Goal: Task Accomplishment & Management: Manage account settings

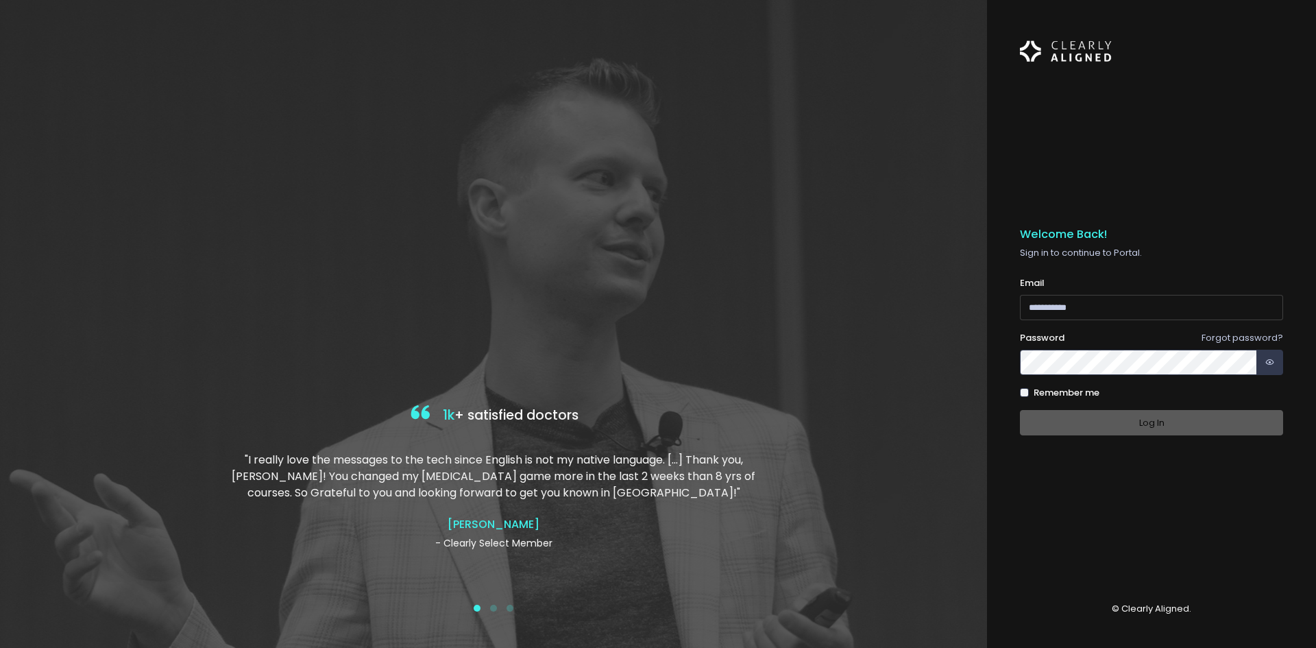
click at [1172, 312] on input "email" at bounding box center [1151, 307] width 263 height 25
type input "**********"
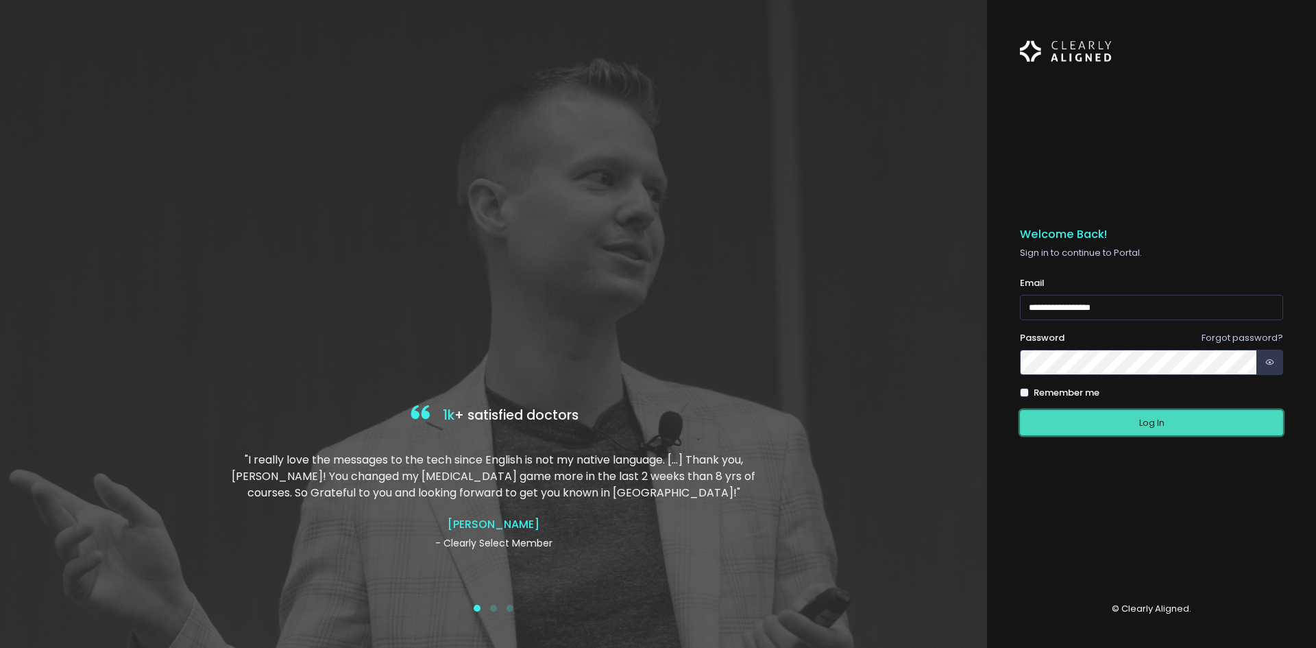
click at [1161, 432] on button "Log In" at bounding box center [1151, 422] width 263 height 25
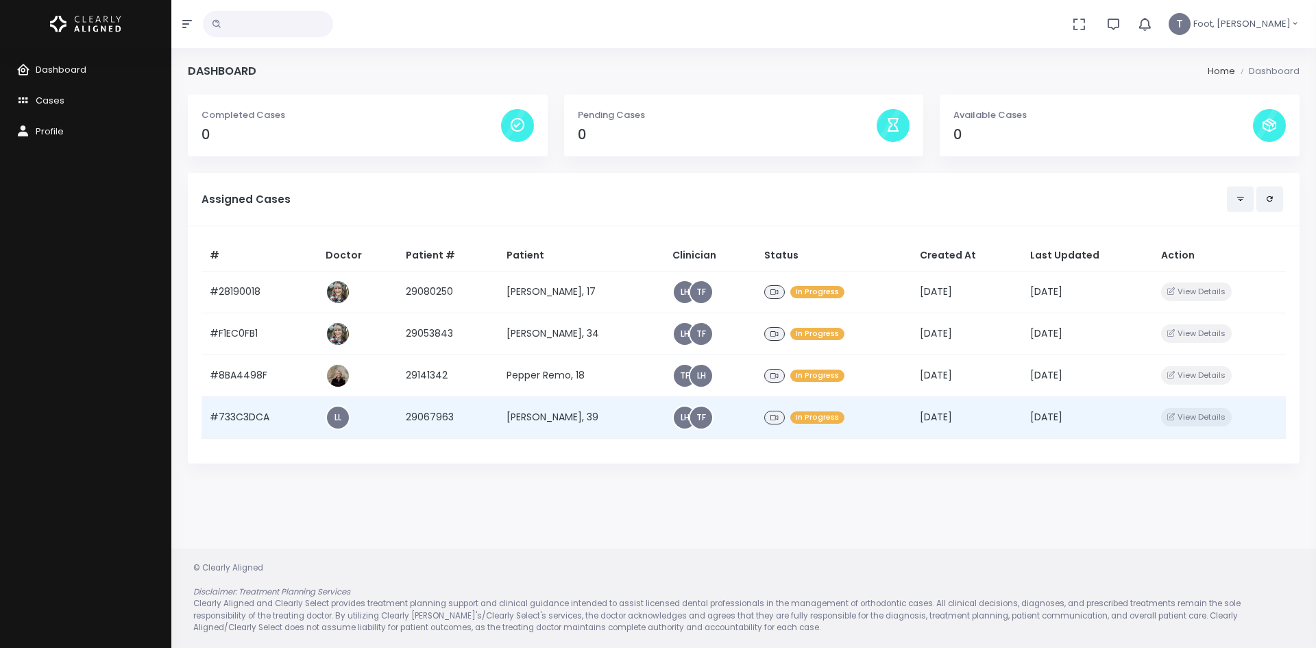
click at [536, 418] on td "[PERSON_NAME], 39" at bounding box center [581, 417] width 166 height 42
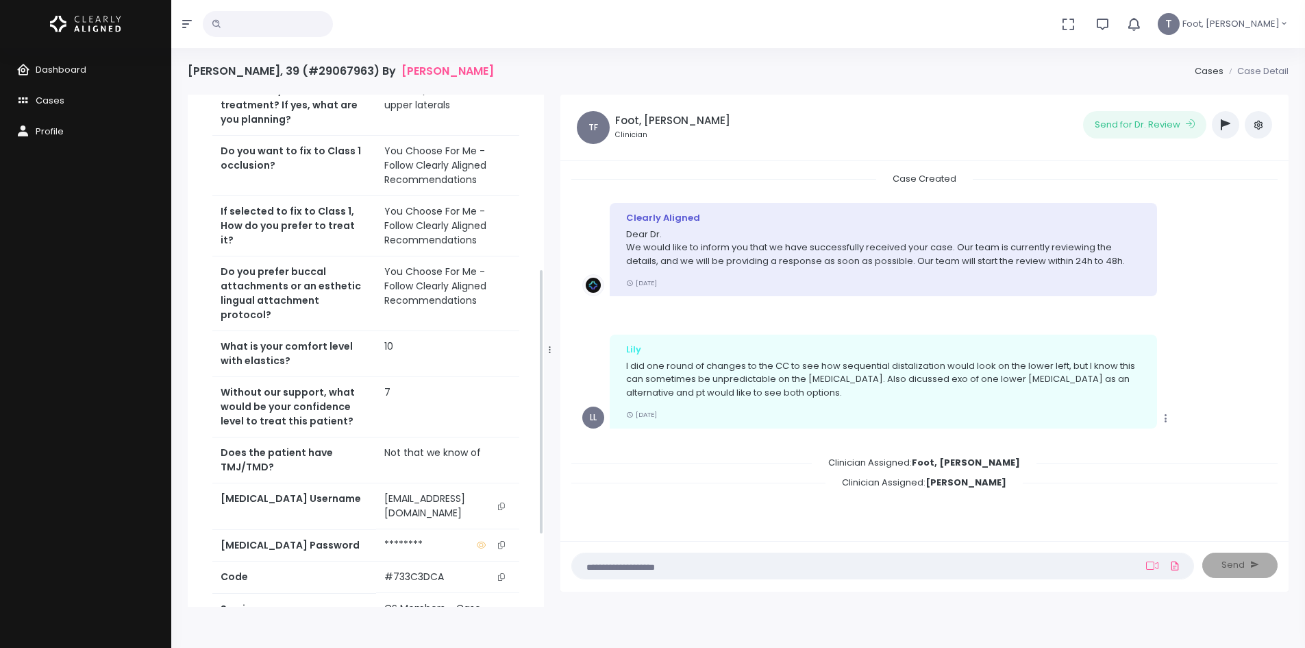
scroll to position [334, 0]
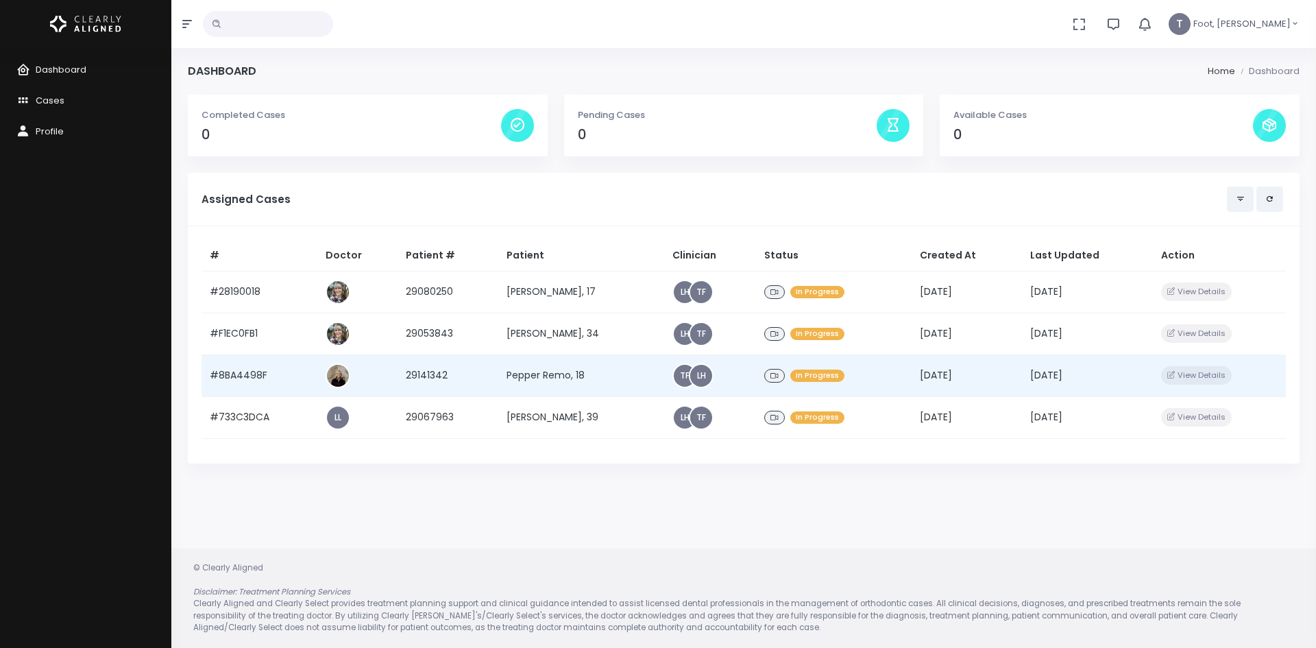
click at [563, 376] on td "Pepper Remo, 18" at bounding box center [581, 375] width 166 height 42
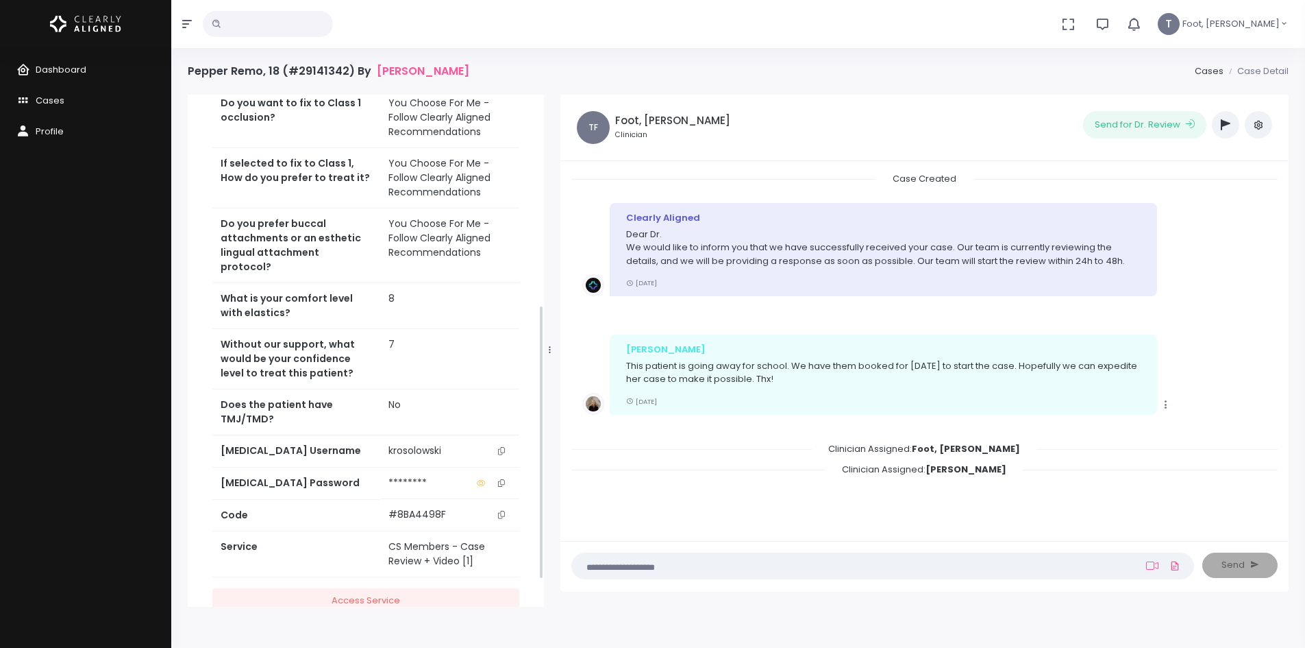
scroll to position [442, 0]
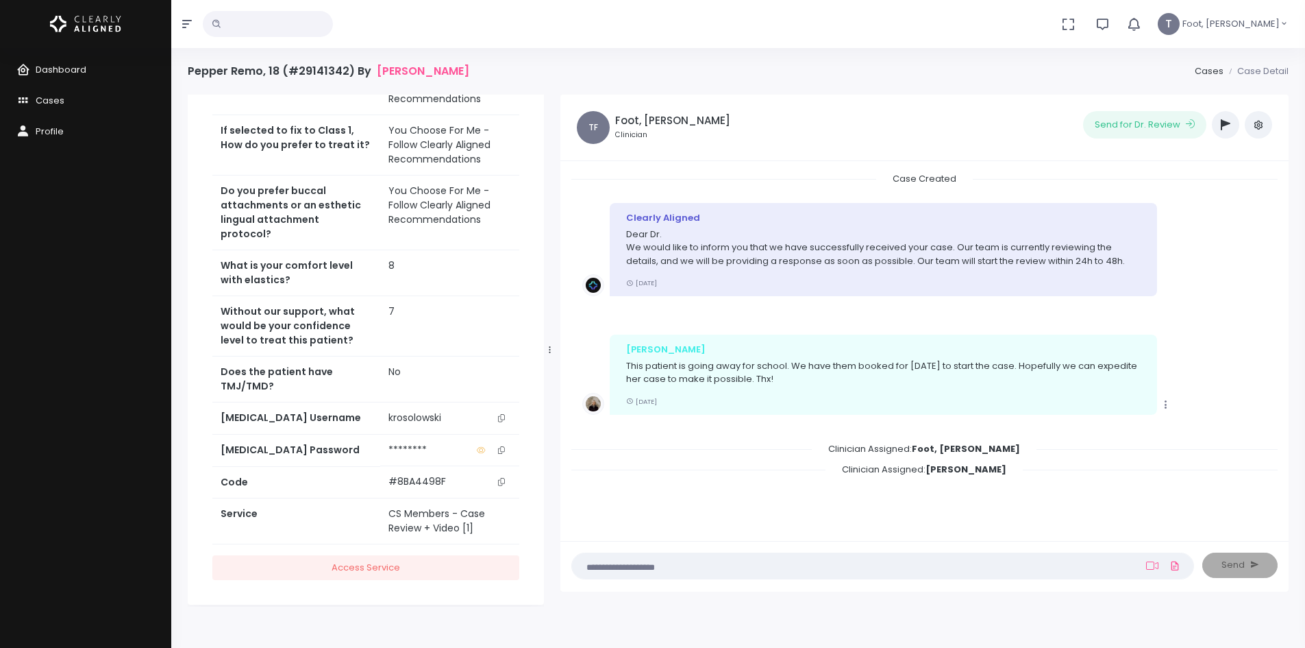
drag, startPoint x: 499, startPoint y: 408, endPoint x: 439, endPoint y: 402, distance: 59.9
click at [499, 410] on button "scrollable content" at bounding box center [501, 417] width 19 height 14
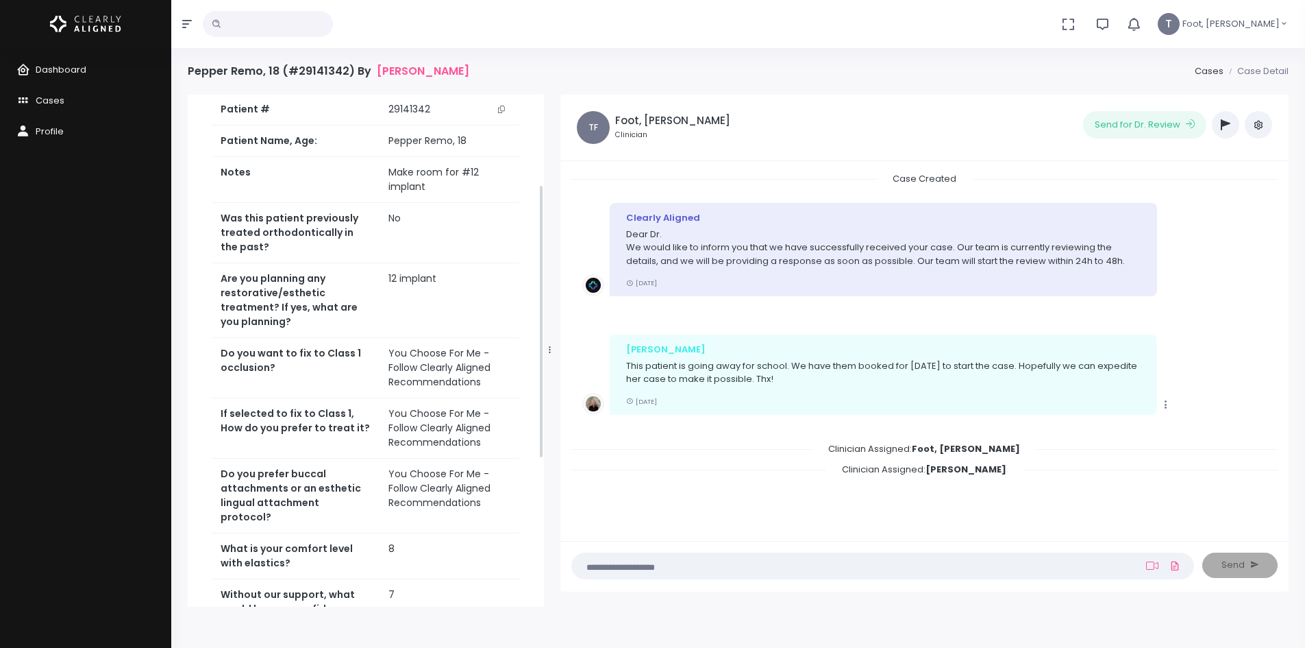
scroll to position [168, 0]
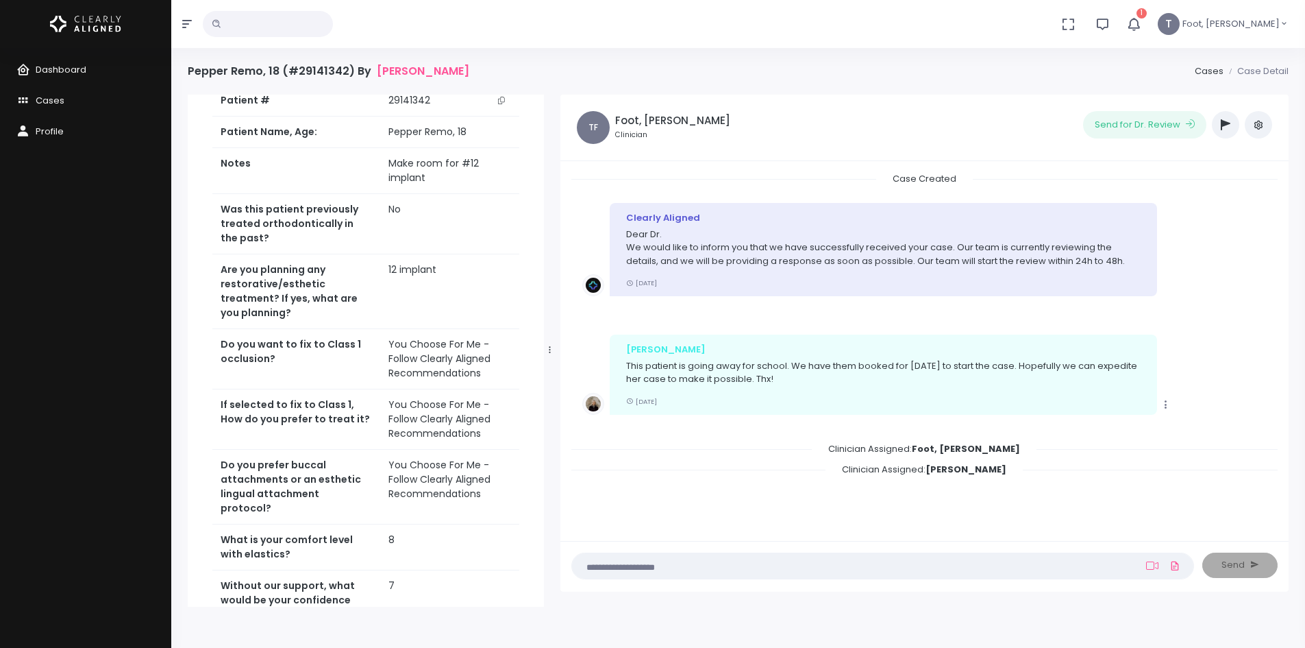
click at [1230, 127] on icon "button" at bounding box center [1226, 124] width 10 height 11
click at [1147, 16] on span "1" at bounding box center [1142, 13] width 10 height 10
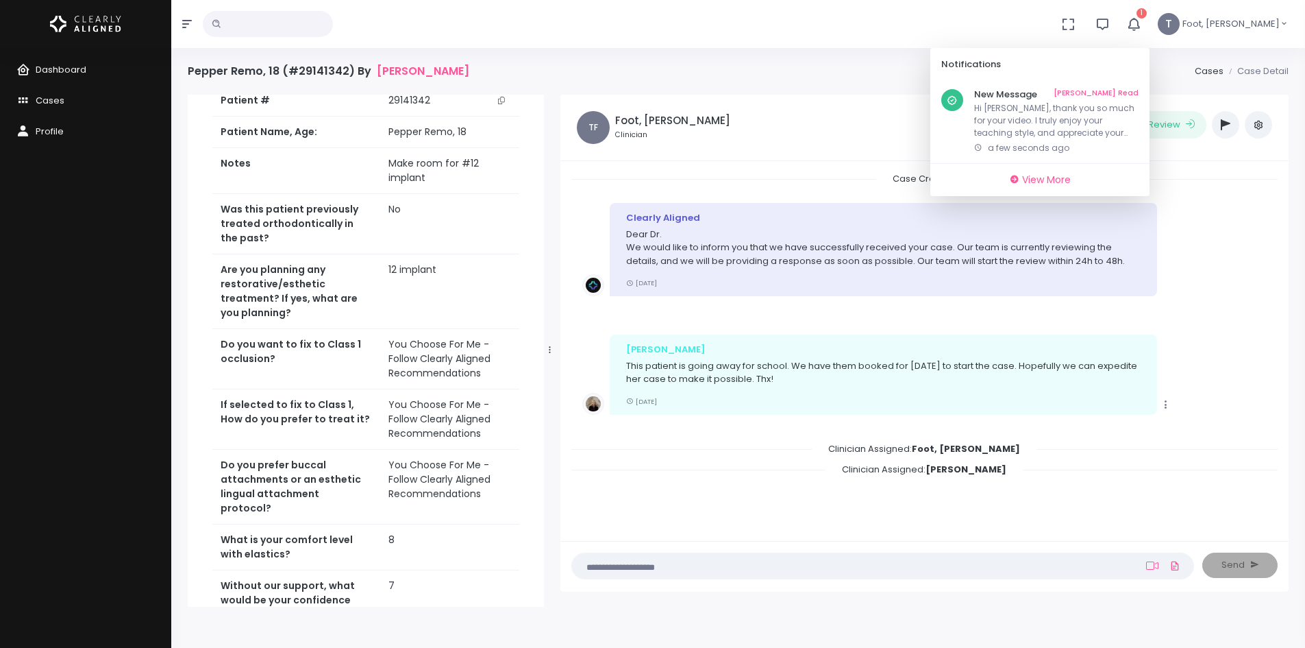
click at [1142, 25] on icon "button" at bounding box center [1134, 24] width 16 height 16
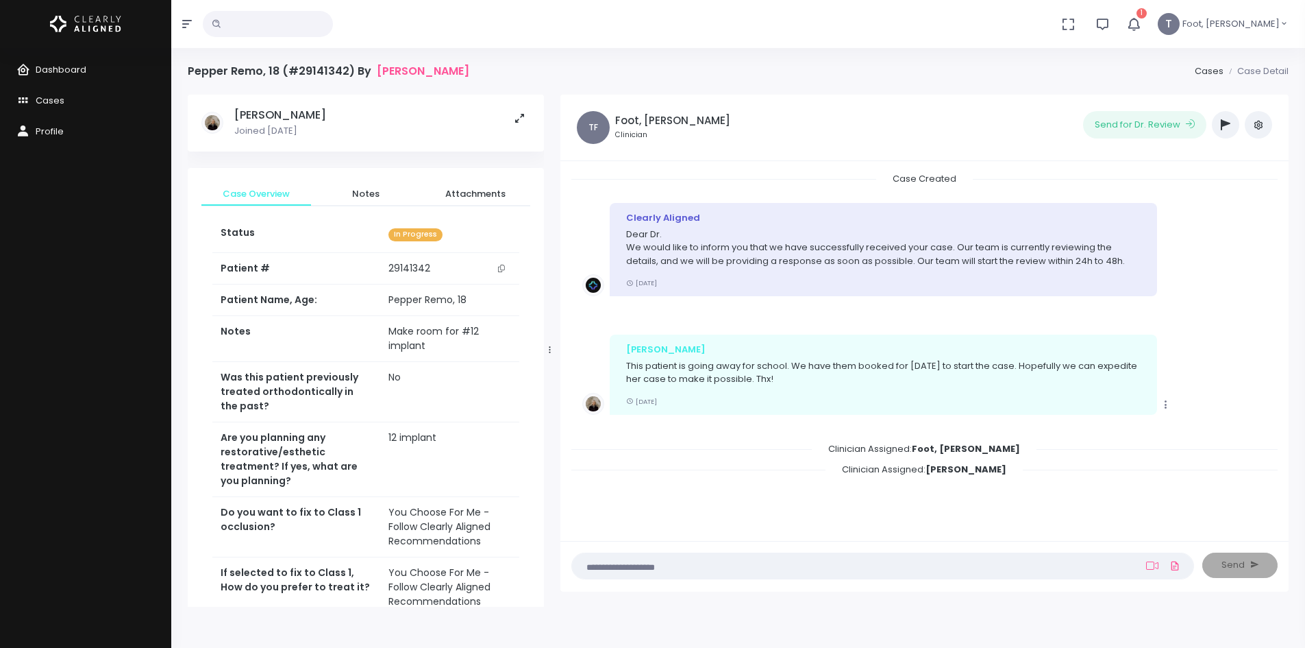
click at [1231, 123] on button "button" at bounding box center [1225, 124] width 27 height 27
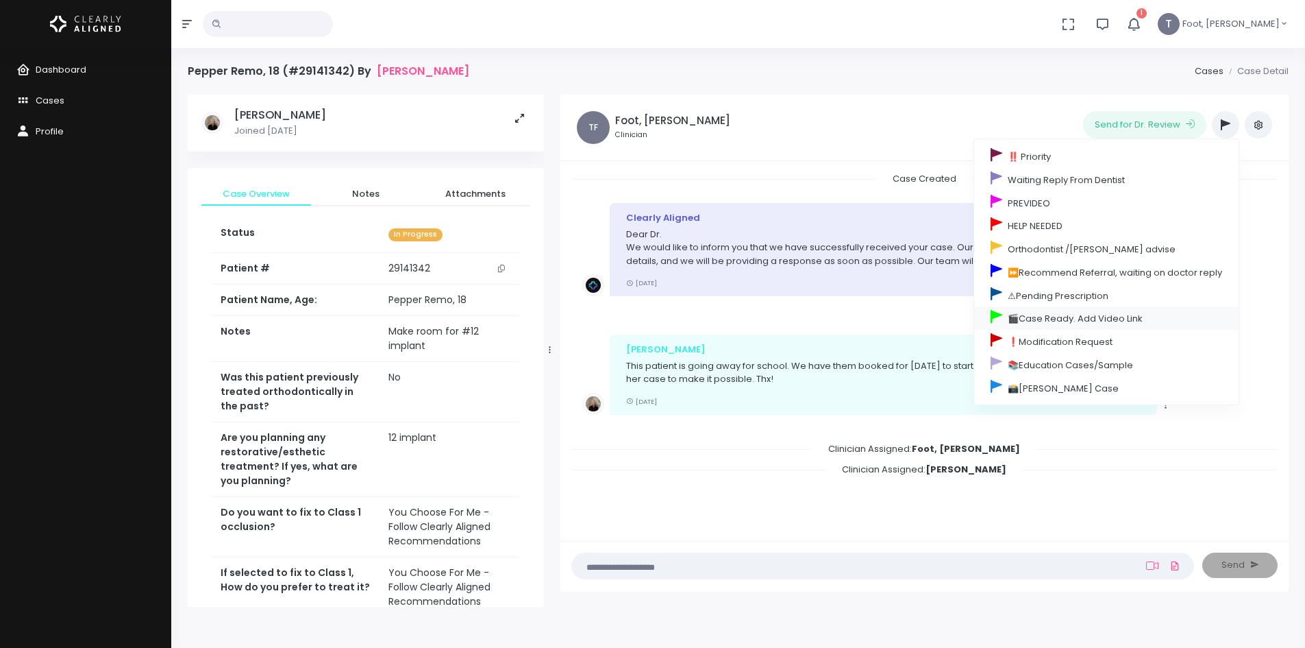
click at [1099, 316] on link "🎬Case Ready. Add Video Link" at bounding box center [1106, 317] width 264 height 23
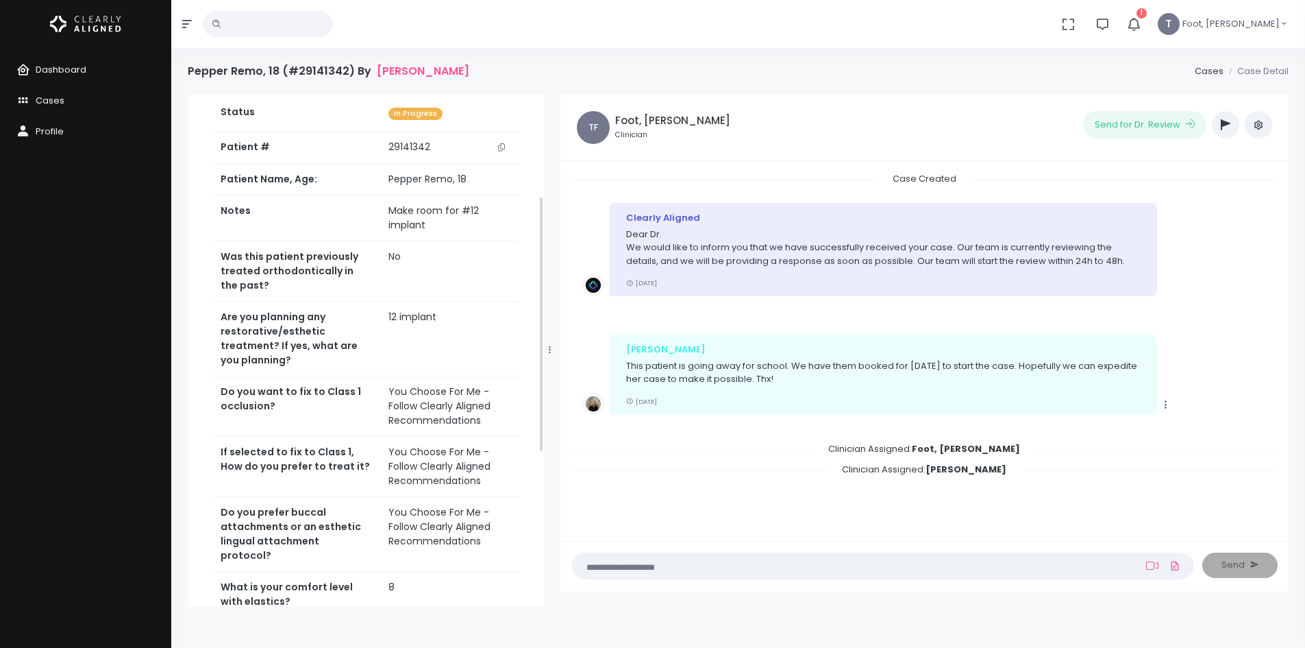
scroll to position [206, 0]
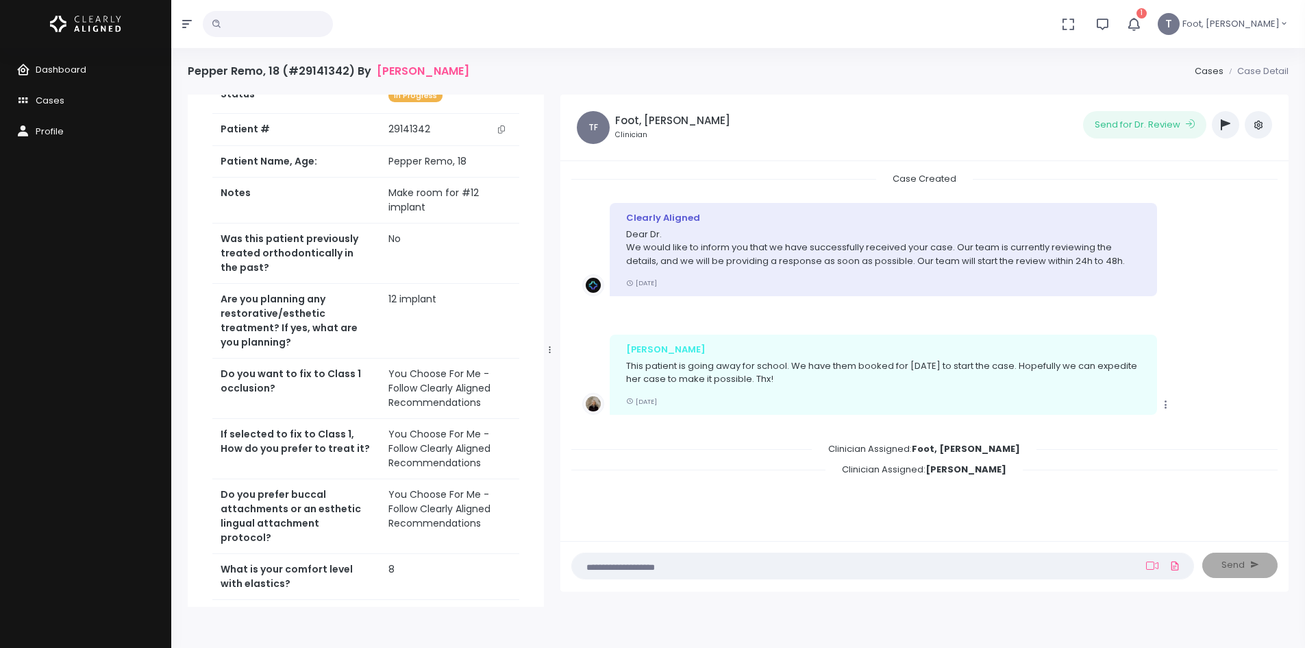
click at [499, 134] on button "scrollable content" at bounding box center [501, 129] width 19 height 14
click at [1221, 121] on icon "button" at bounding box center [1226, 124] width 10 height 11
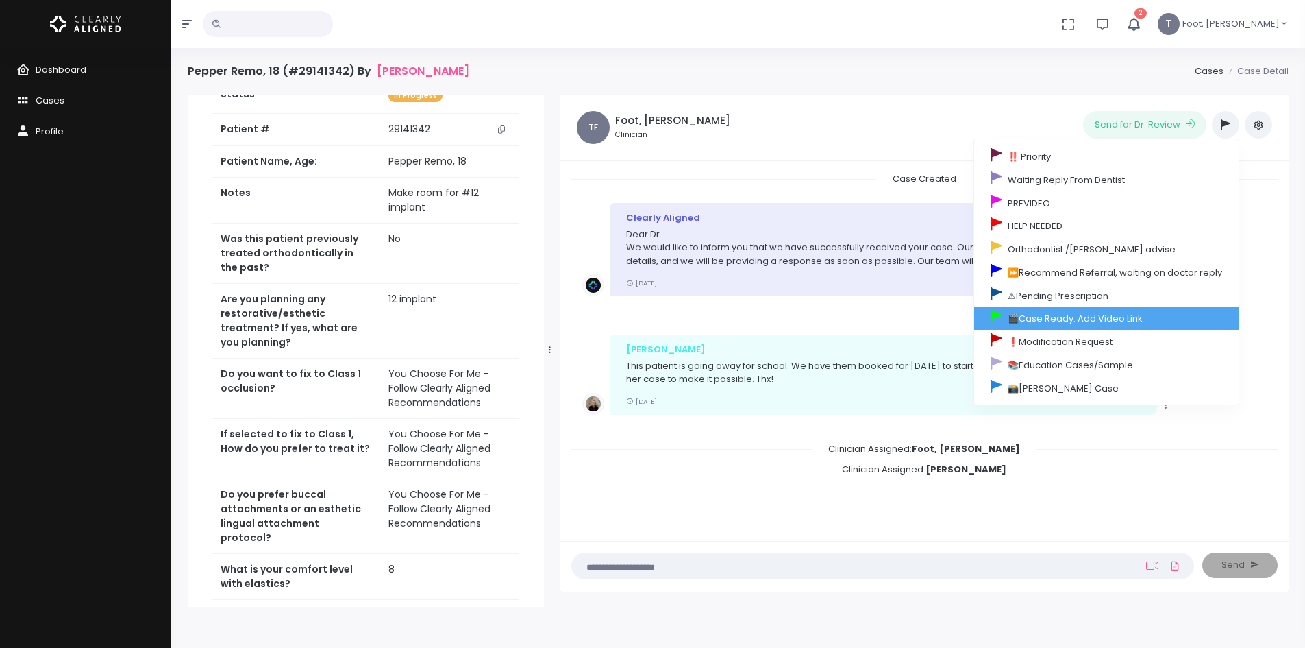
click at [1124, 317] on link "🎬Case Ready. Add Video Link" at bounding box center [1106, 317] width 264 height 23
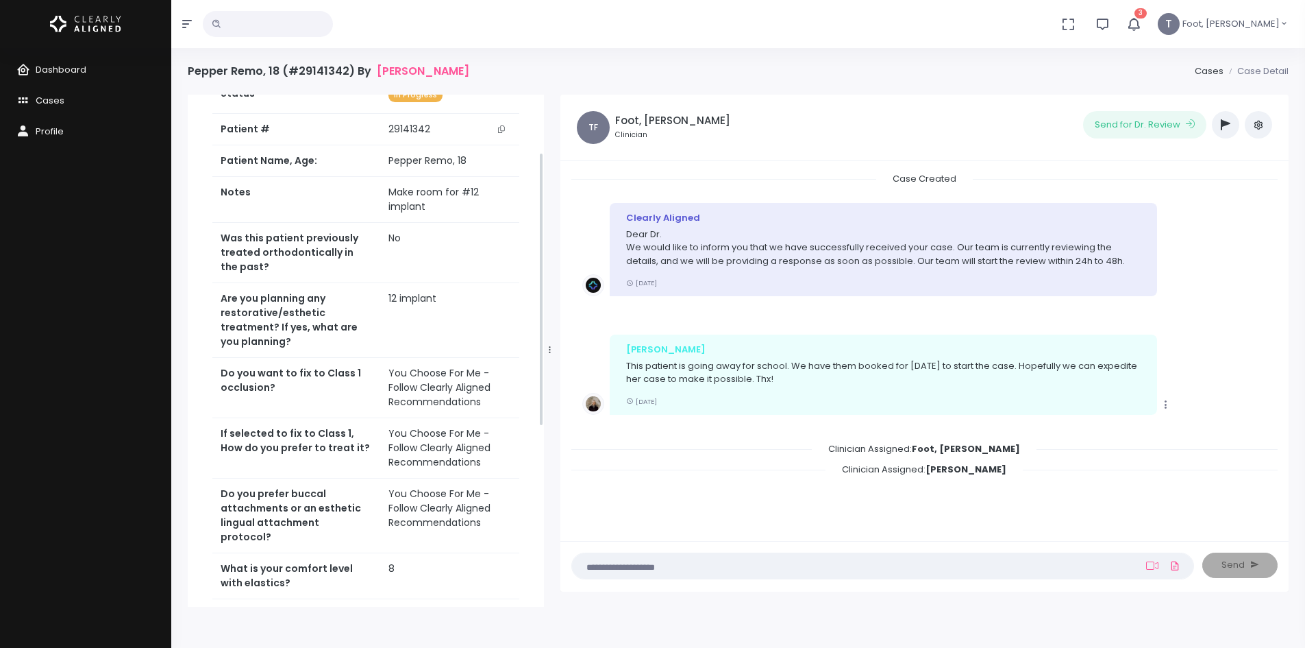
scroll to position [0, 0]
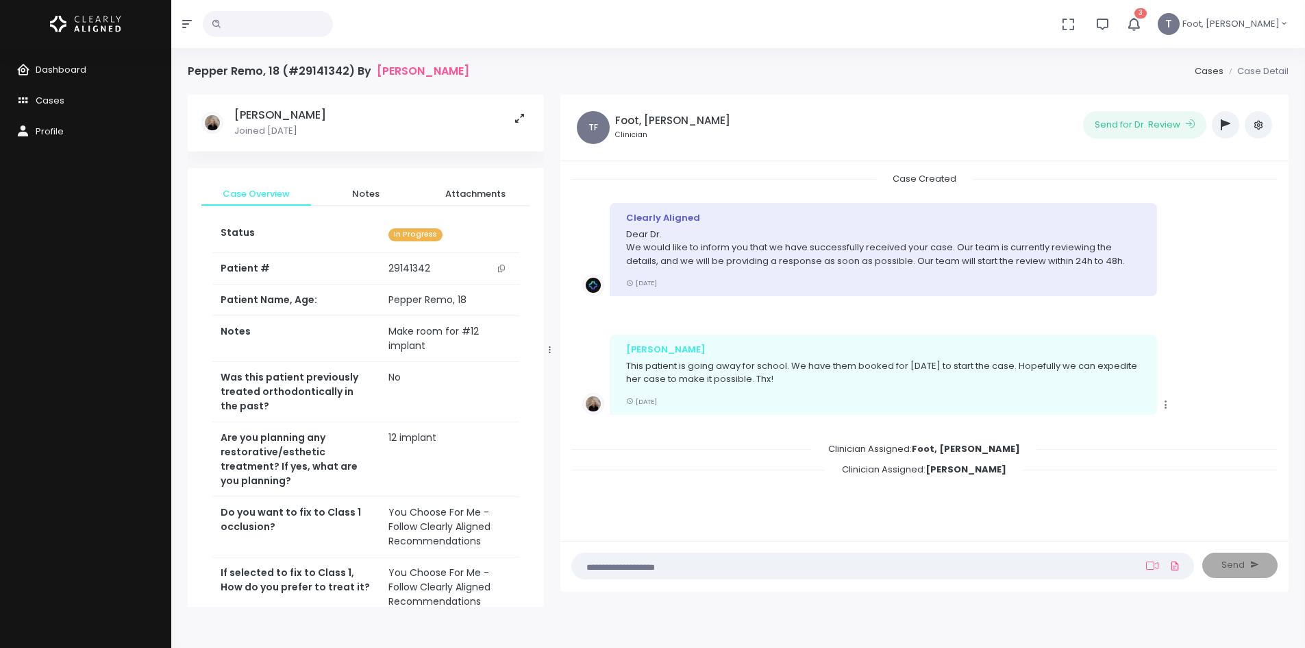
click at [1227, 123] on icon "button" at bounding box center [1226, 124] width 10 height 11
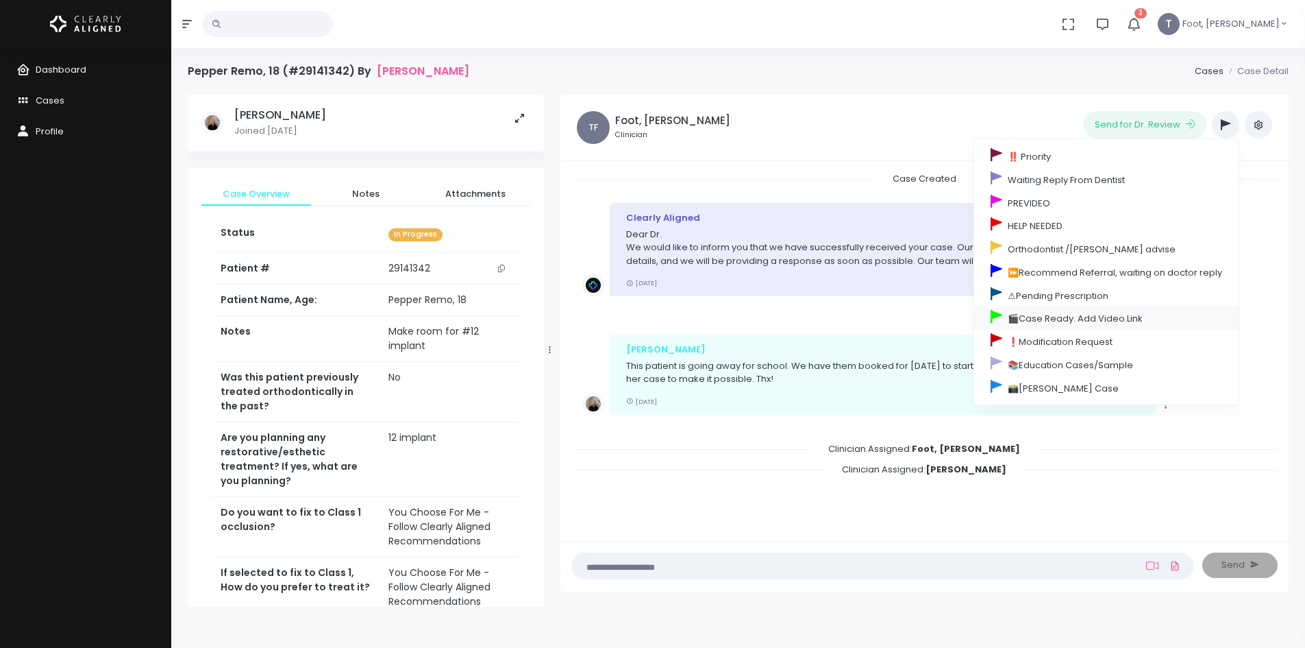
click at [1101, 319] on link "🎬Case Ready. Add Video Link" at bounding box center [1106, 317] width 264 height 23
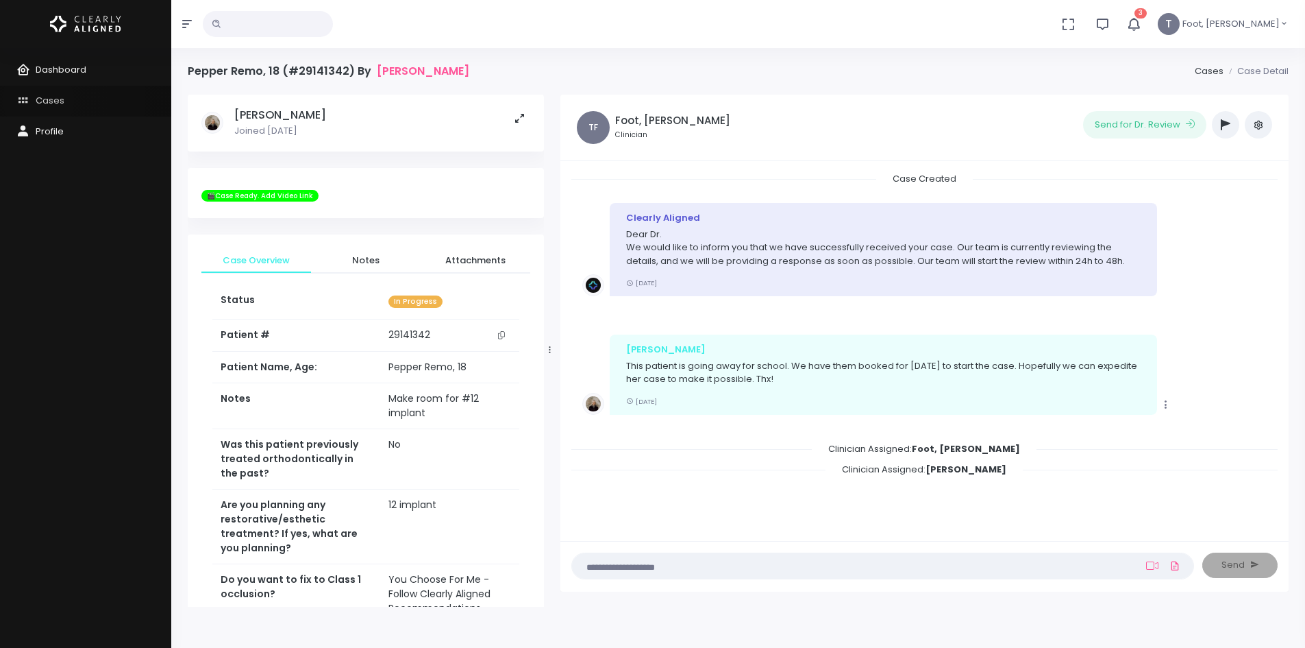
click at [38, 100] on span "Cases" at bounding box center [50, 100] width 29 height 13
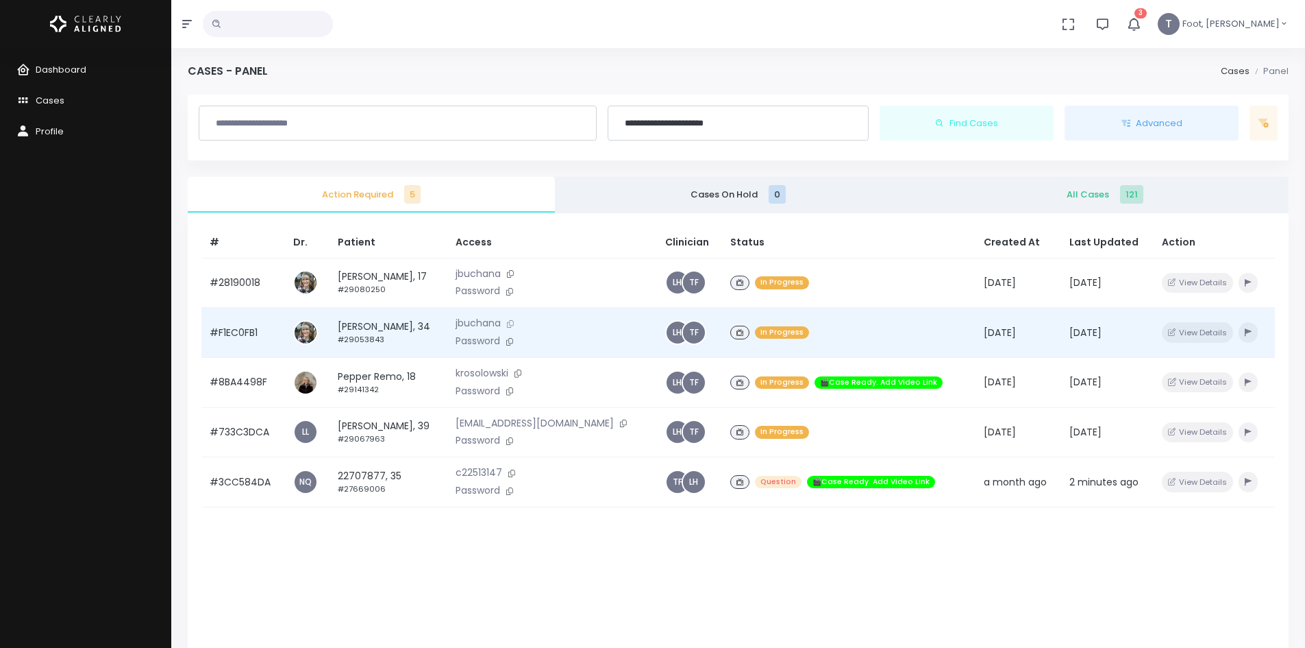
click at [514, 325] on icon at bounding box center [510, 324] width 7 height 8
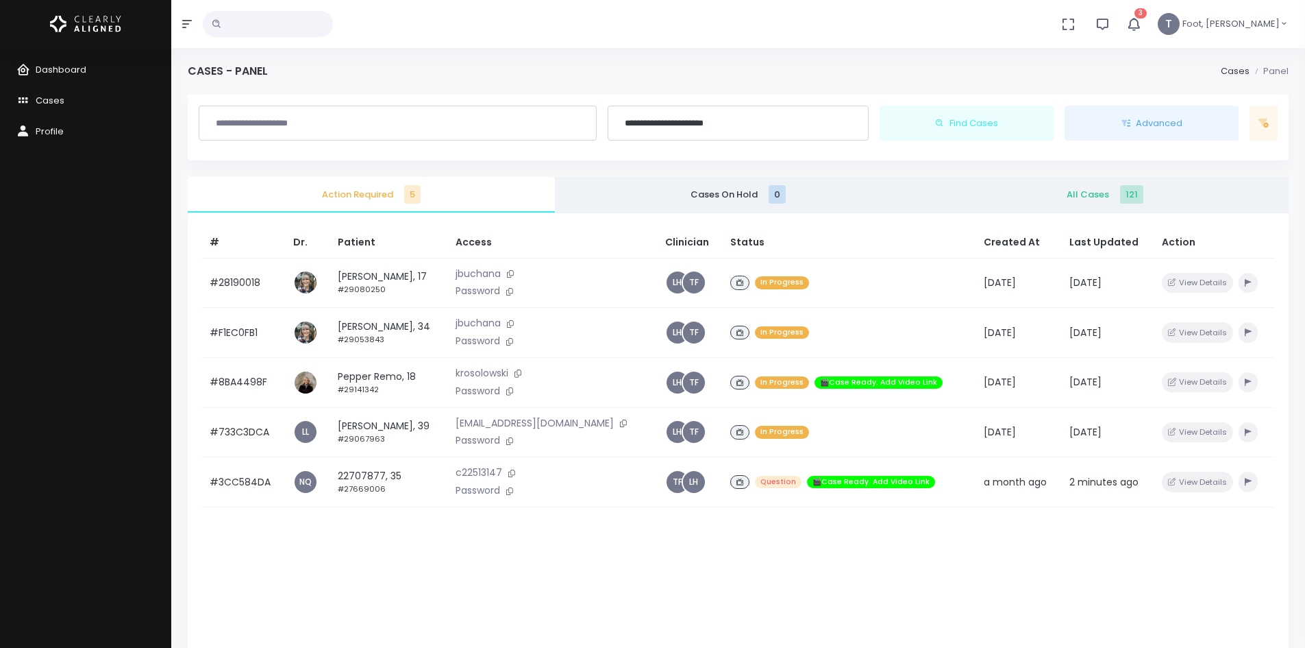
click at [1142, 23] on icon "button" at bounding box center [1134, 23] width 15 height 15
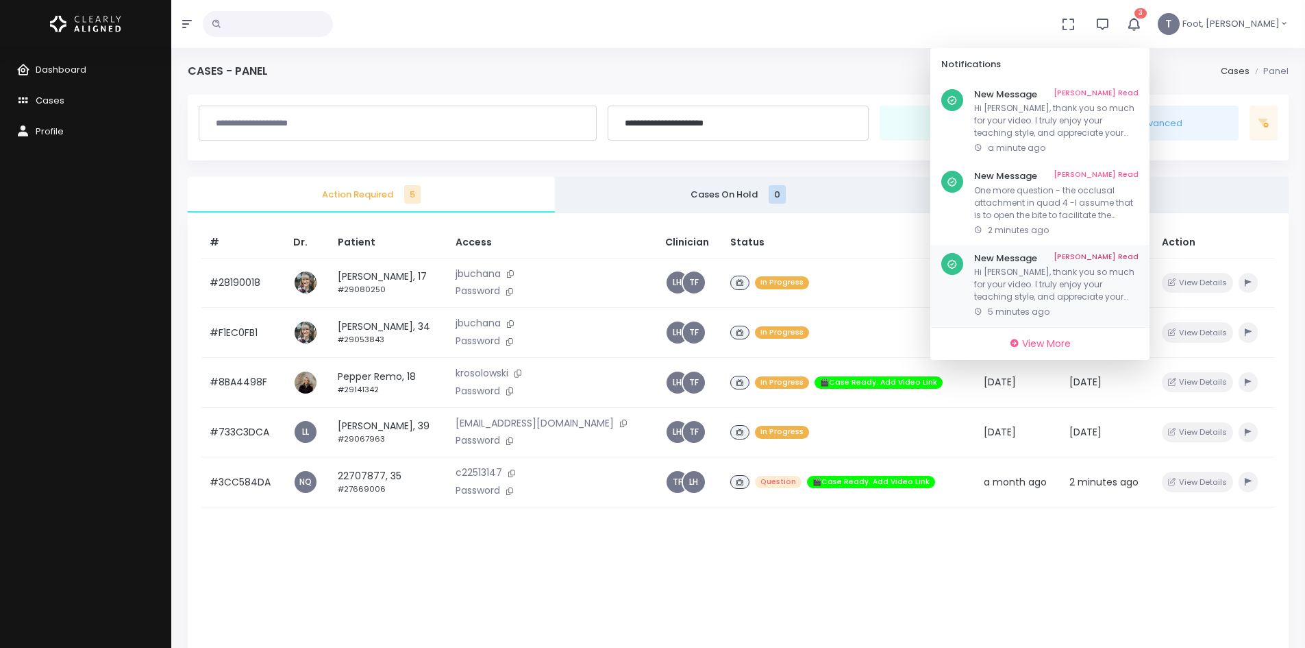
click at [1118, 314] on p "5 minutes ago" at bounding box center [1056, 312] width 164 height 12
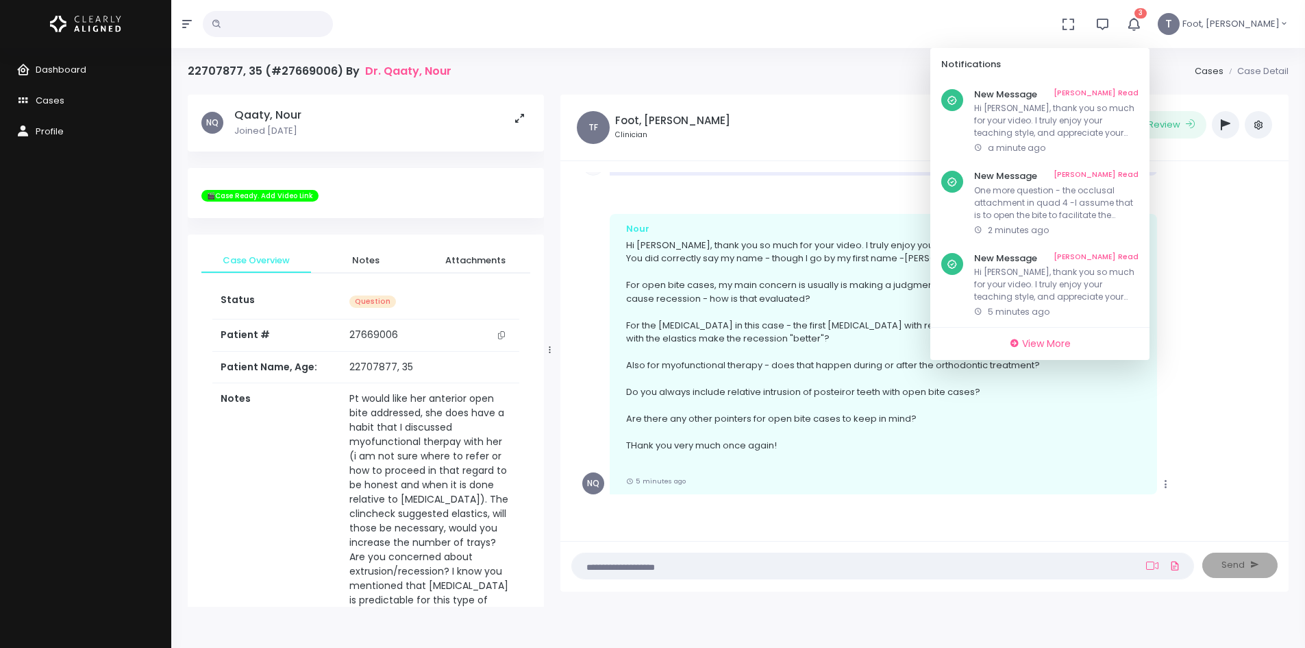
scroll to position [685, 0]
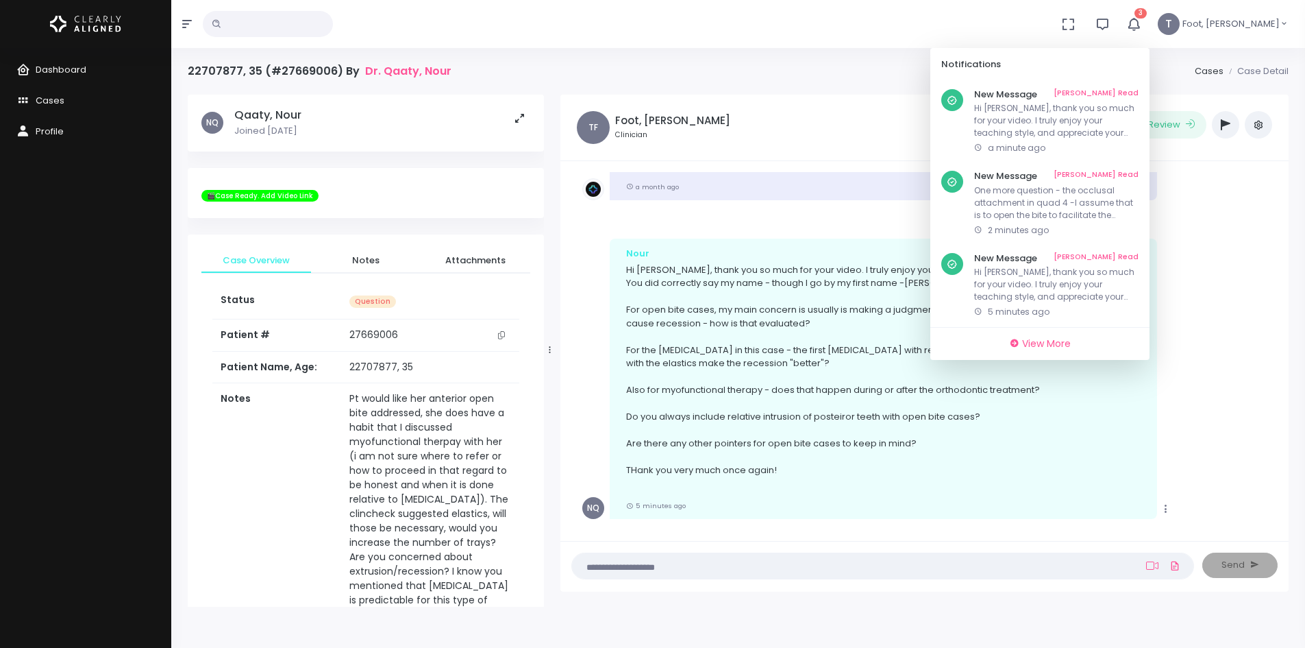
click at [1142, 20] on icon "button" at bounding box center [1135, 24] width 16 height 16
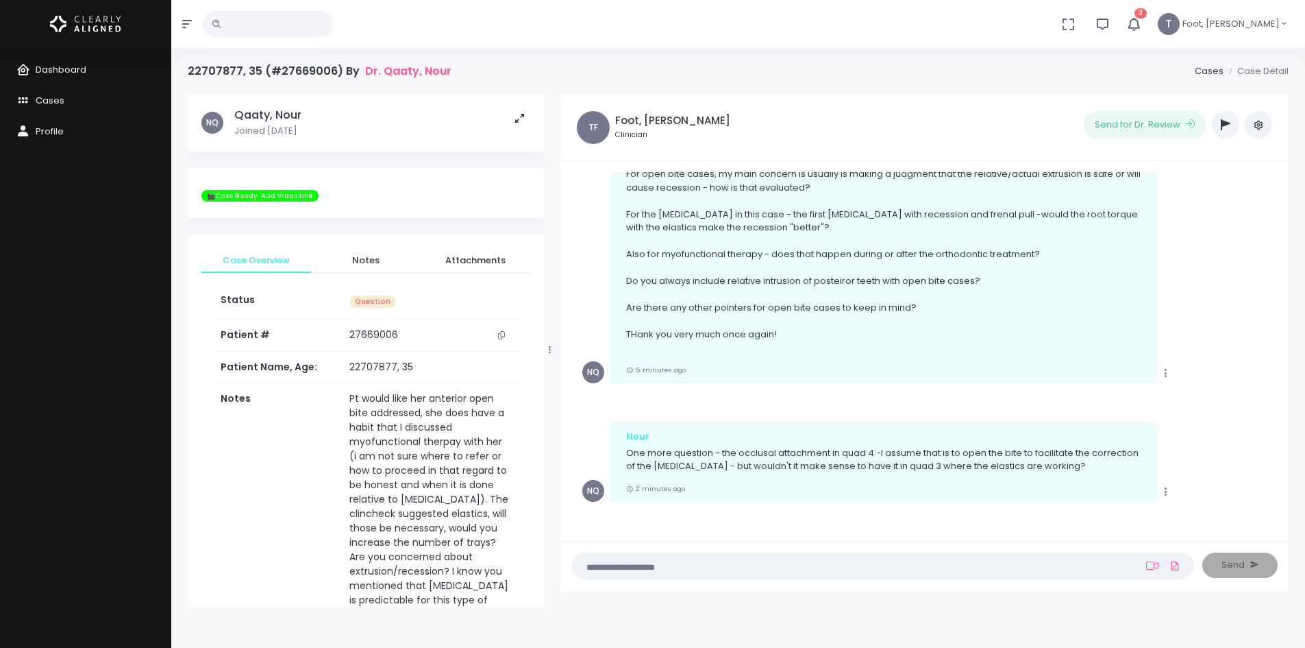
scroll to position [834, 0]
click at [1142, 27] on icon "button" at bounding box center [1134, 24] width 16 height 16
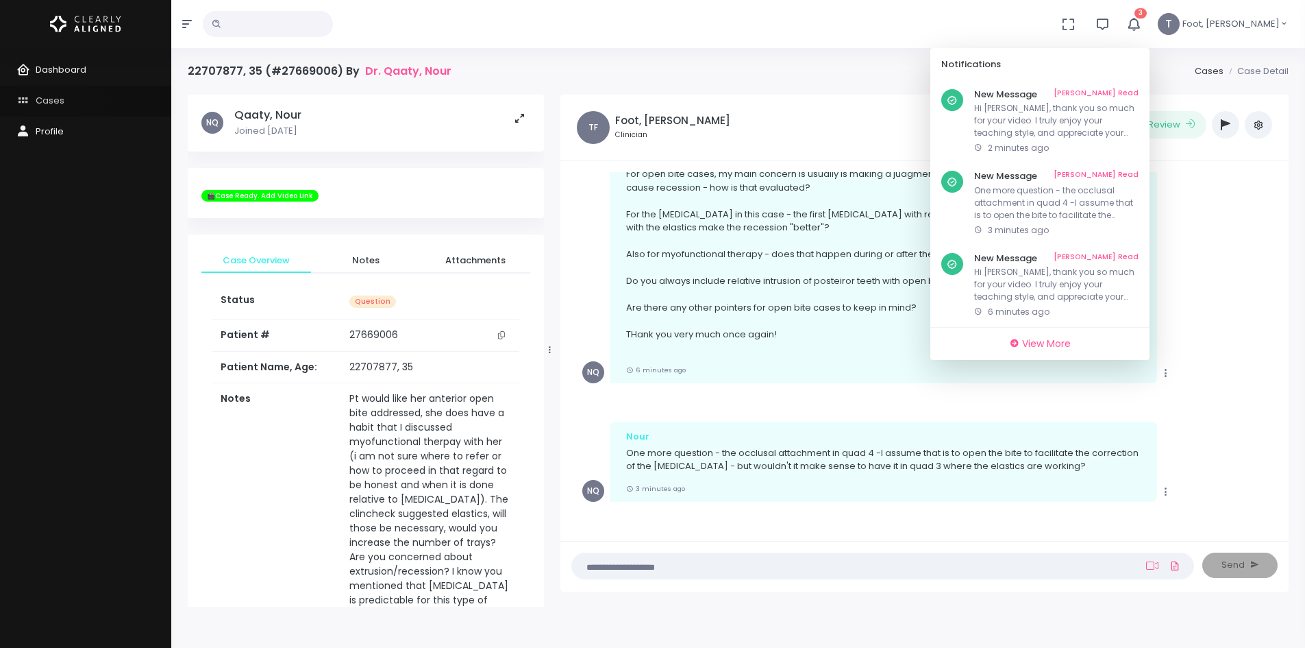
click at [53, 100] on span "Cases" at bounding box center [50, 100] width 29 height 13
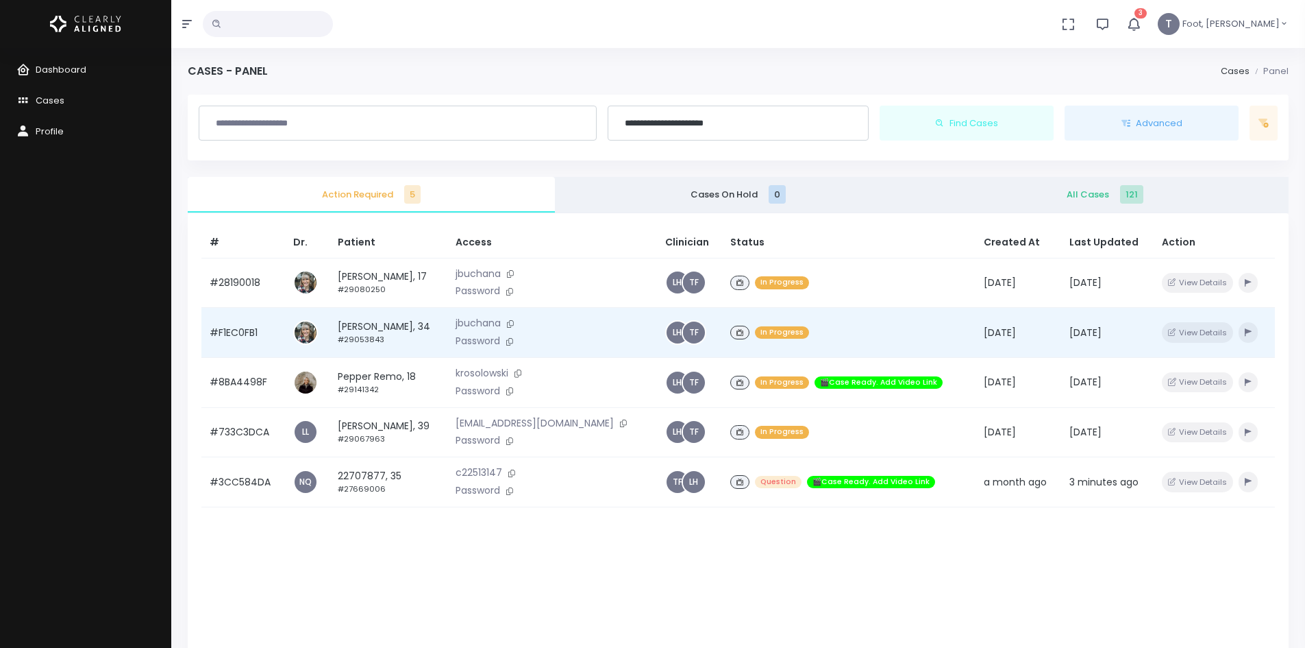
click at [382, 324] on td "kyle mcleod, 34 #29053843" at bounding box center [389, 333] width 118 height 50
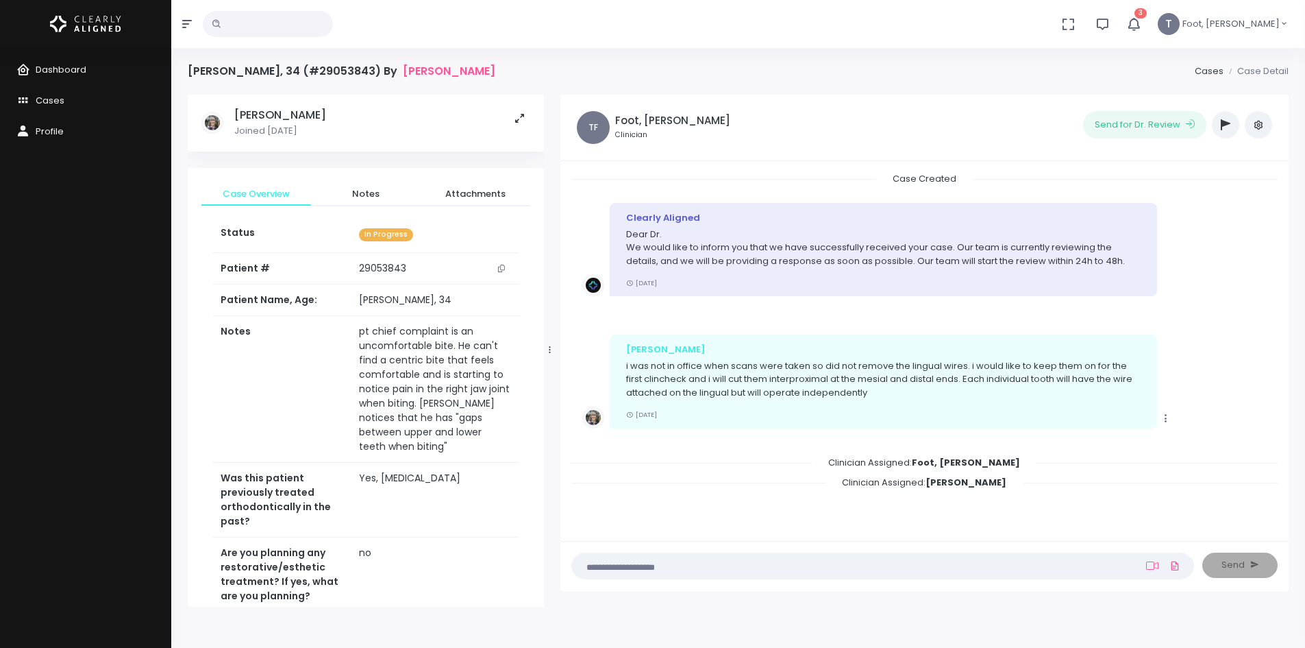
click at [506, 273] on button "scrollable content" at bounding box center [501, 268] width 19 height 14
click at [59, 97] on span "Cases" at bounding box center [50, 100] width 29 height 13
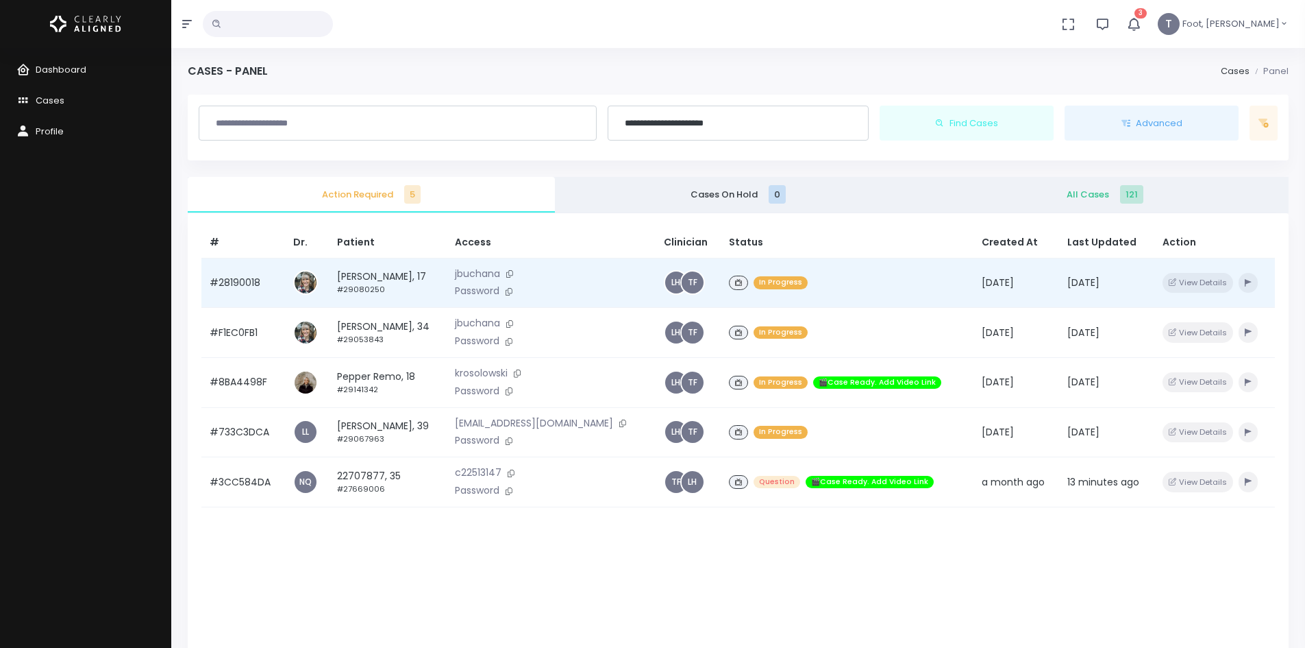
click at [406, 267] on td "Cody Taylor, 17 #29080250" at bounding box center [387, 283] width 117 height 50
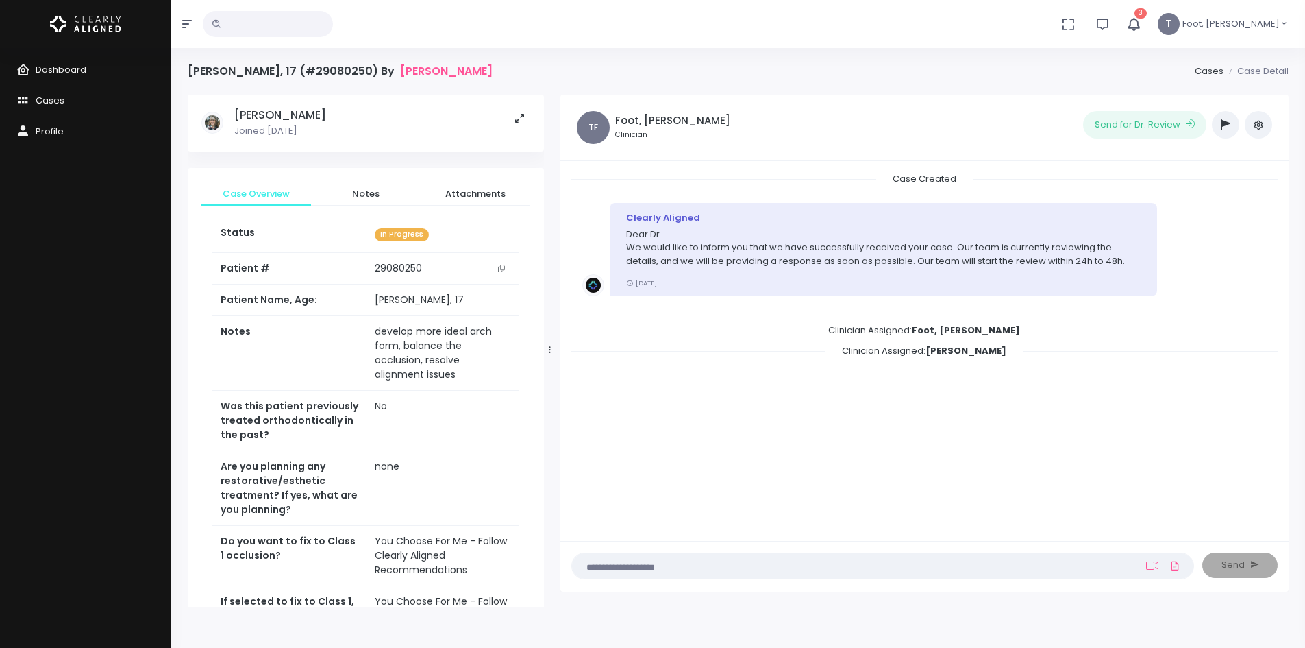
click at [1222, 116] on button "button" at bounding box center [1225, 124] width 27 height 27
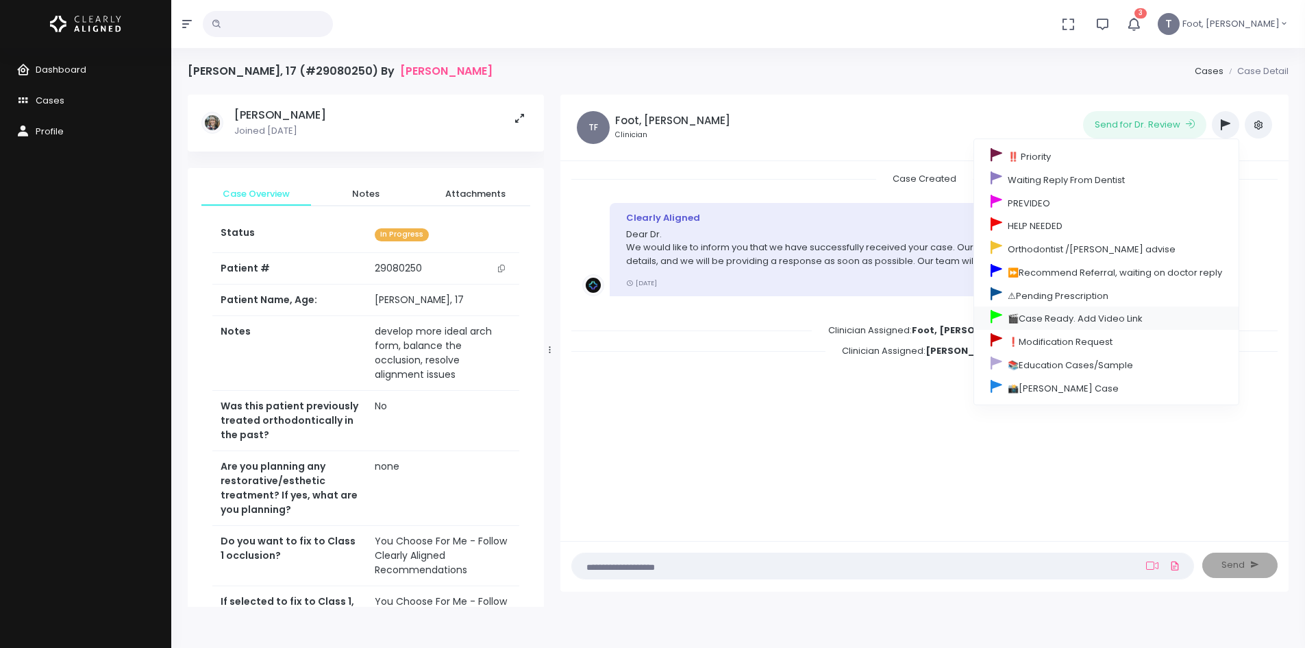
click at [1034, 317] on link "🎬Case Ready. Add Video Link" at bounding box center [1106, 317] width 264 height 23
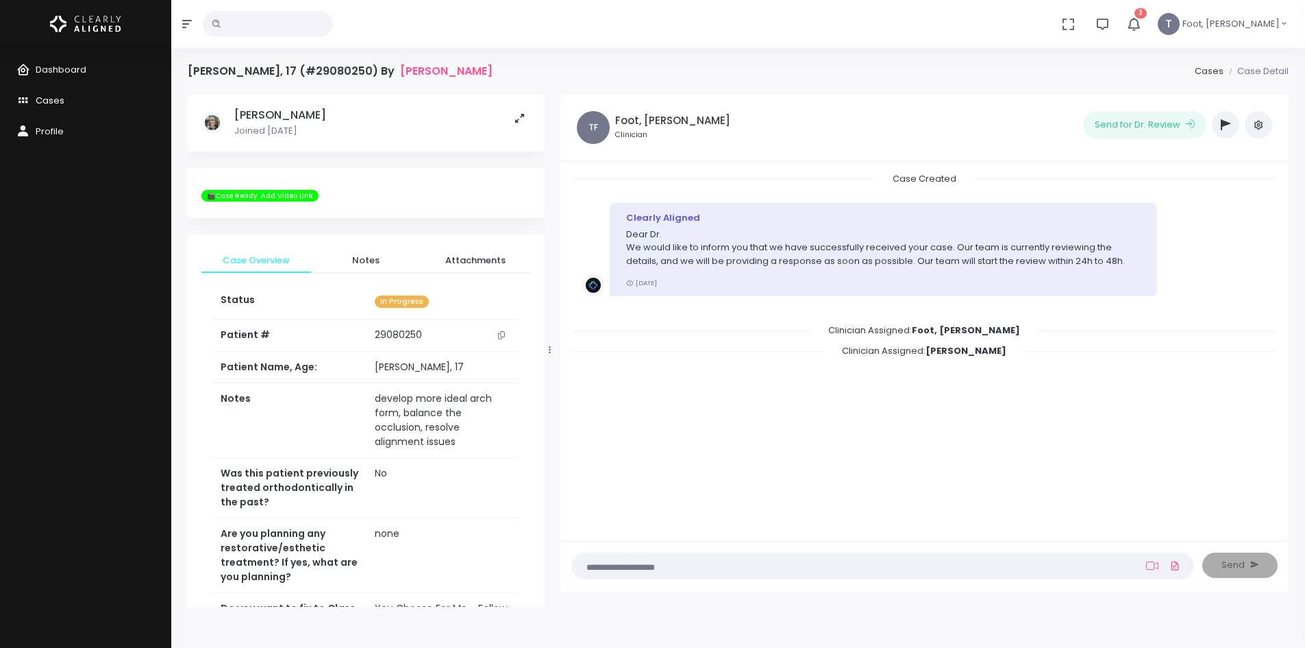
click at [56, 98] on span "Cases" at bounding box center [50, 100] width 29 height 13
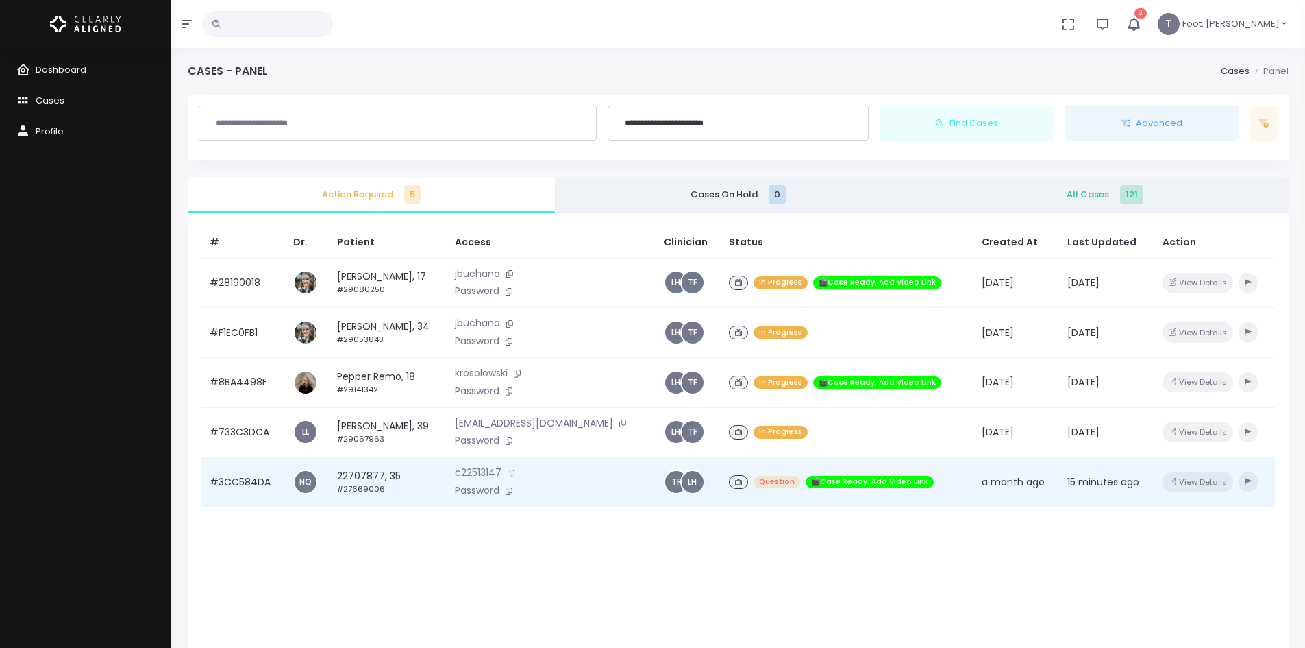
click at [515, 477] on icon at bounding box center [511, 473] width 7 height 8
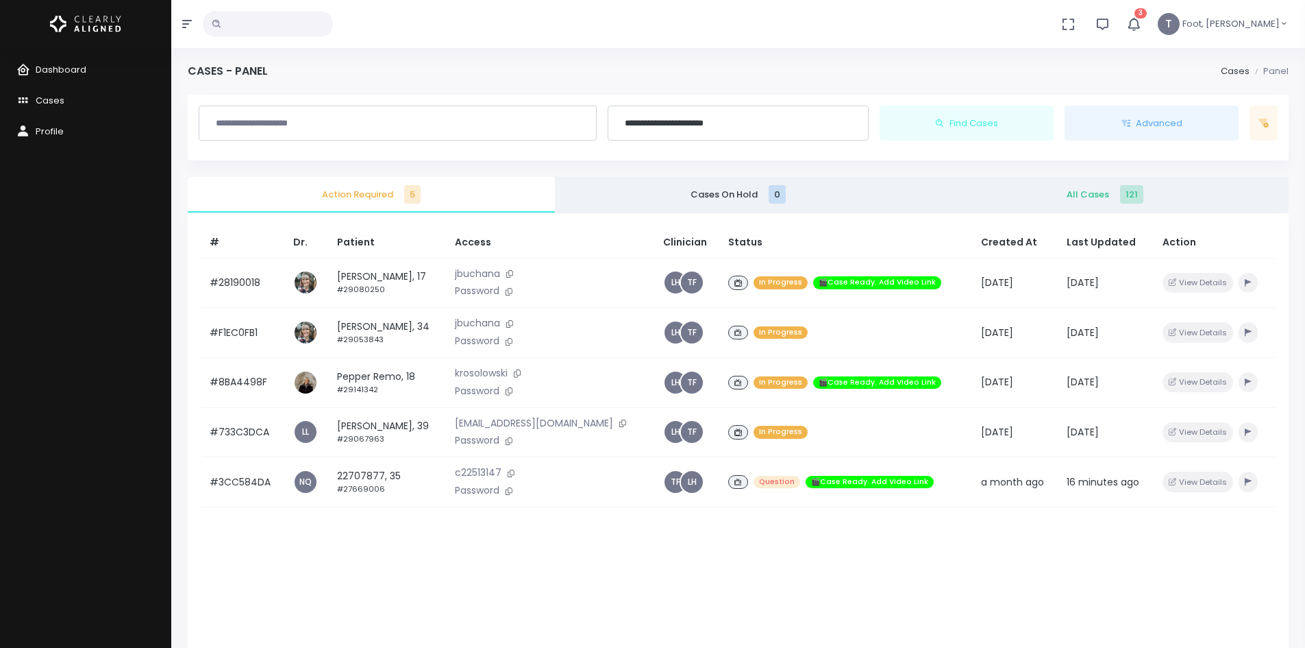
click at [1142, 20] on icon "button" at bounding box center [1134, 24] width 16 height 16
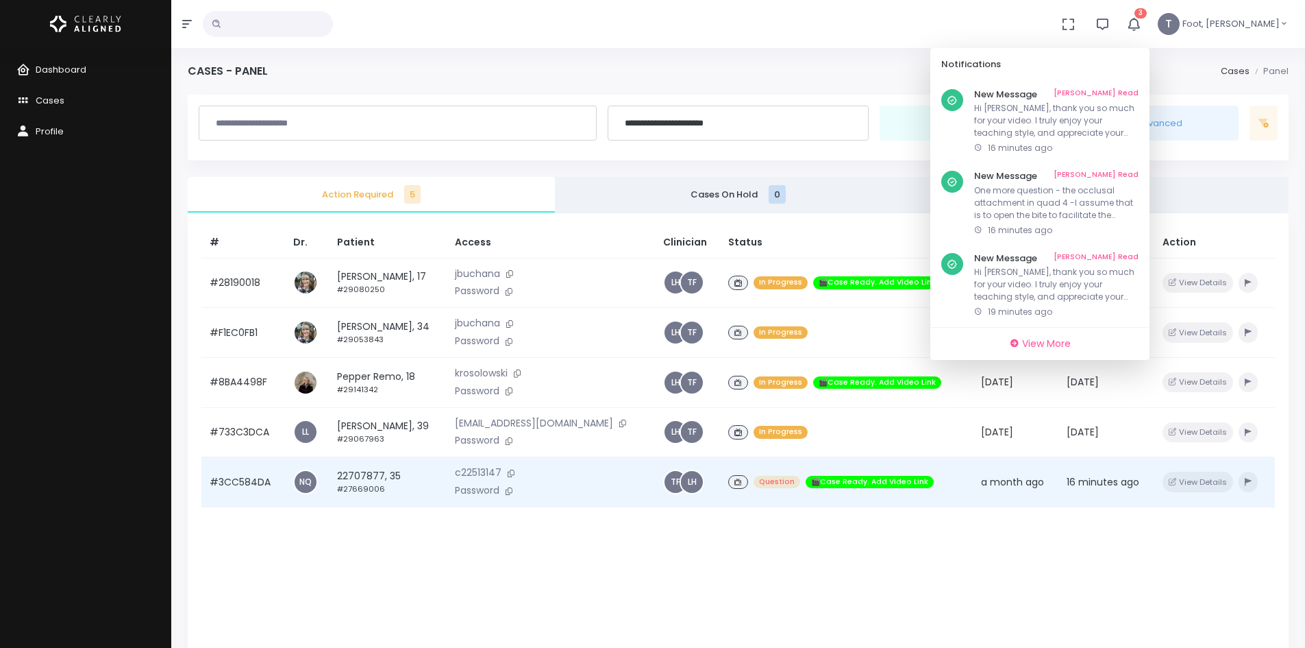
click at [375, 480] on td "22707877, 35 #27669006" at bounding box center [387, 482] width 117 height 50
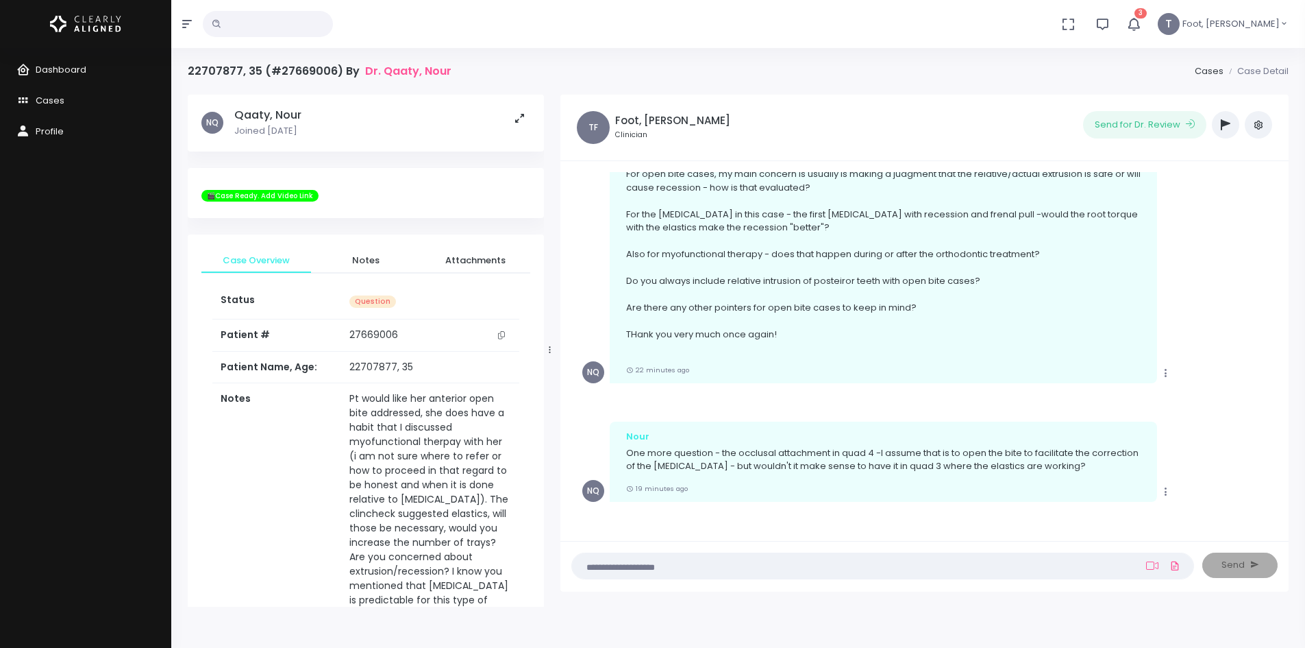
click at [1142, 24] on icon "button" at bounding box center [1134, 24] width 16 height 16
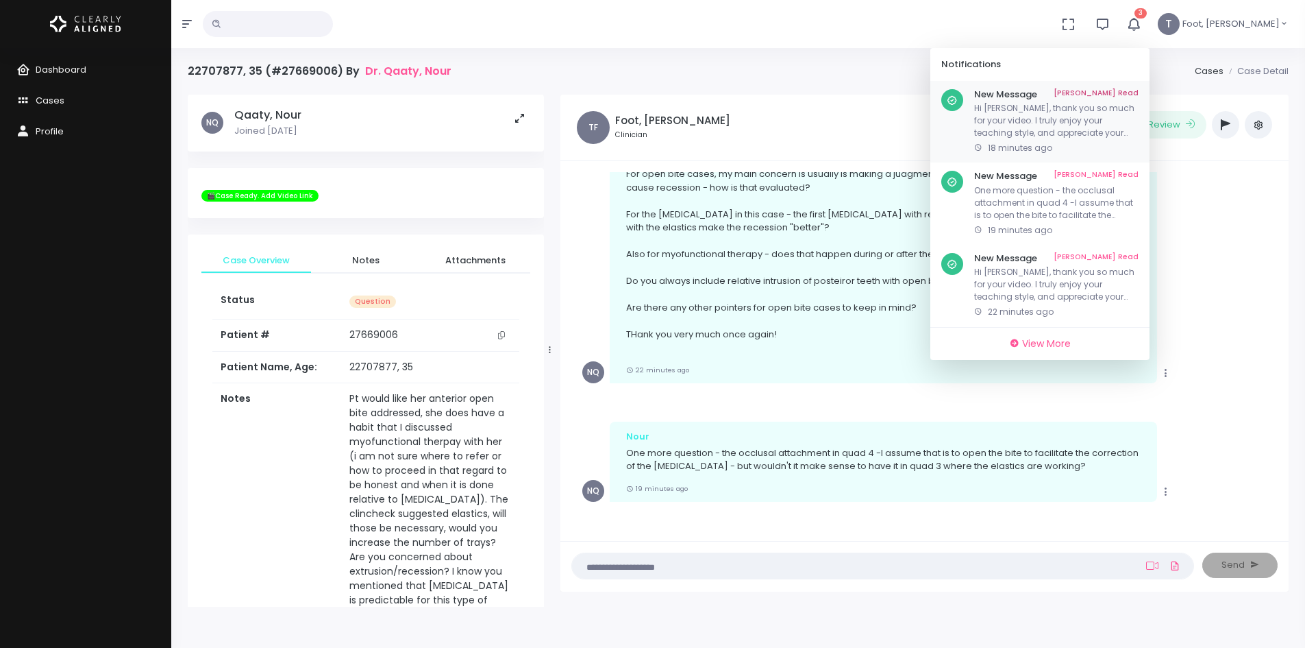
click at [1139, 93] on link "[PERSON_NAME] Read" at bounding box center [1096, 94] width 85 height 11
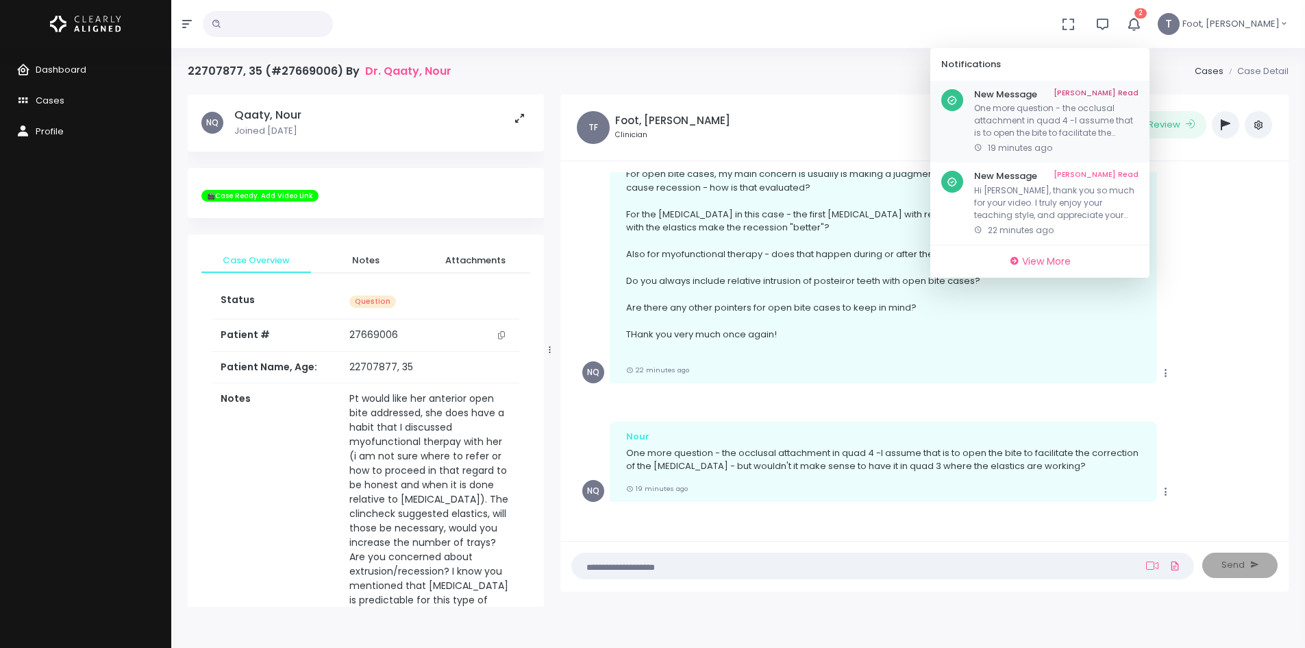
click at [1139, 89] on link "[PERSON_NAME] Read" at bounding box center [1096, 94] width 85 height 11
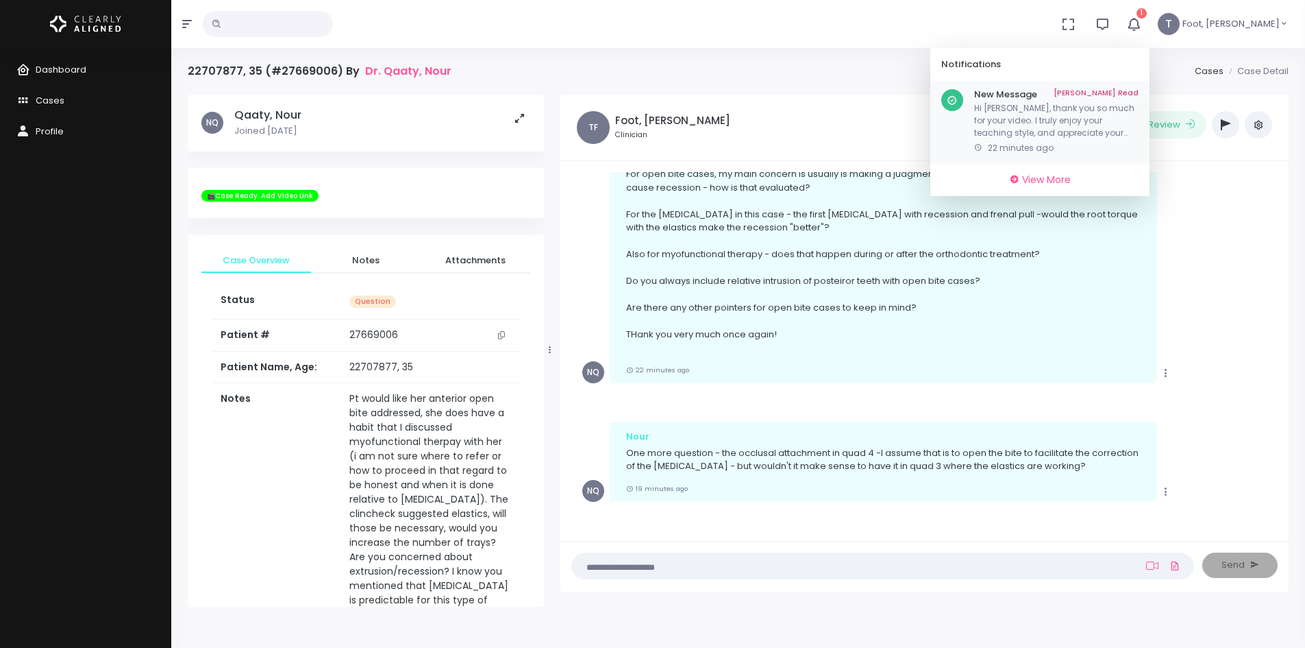
click at [1139, 92] on link "[PERSON_NAME] Read" at bounding box center [1096, 94] width 85 height 11
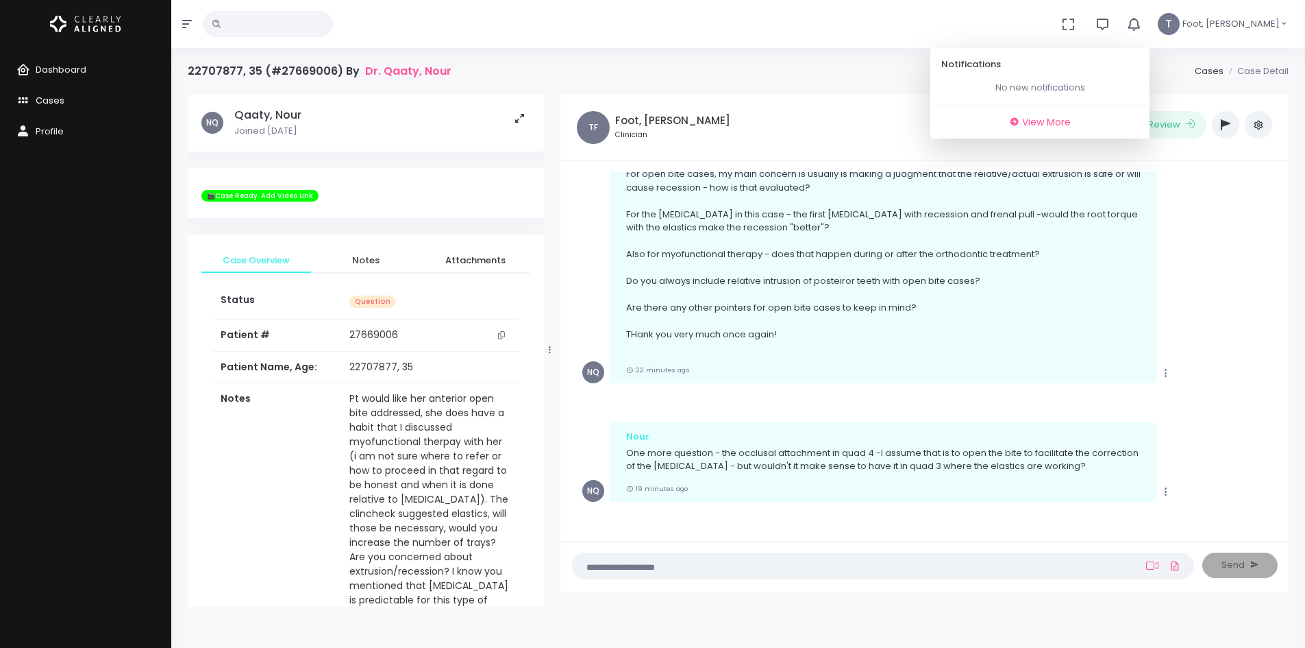
click at [56, 96] on span "Cases" at bounding box center [50, 100] width 29 height 13
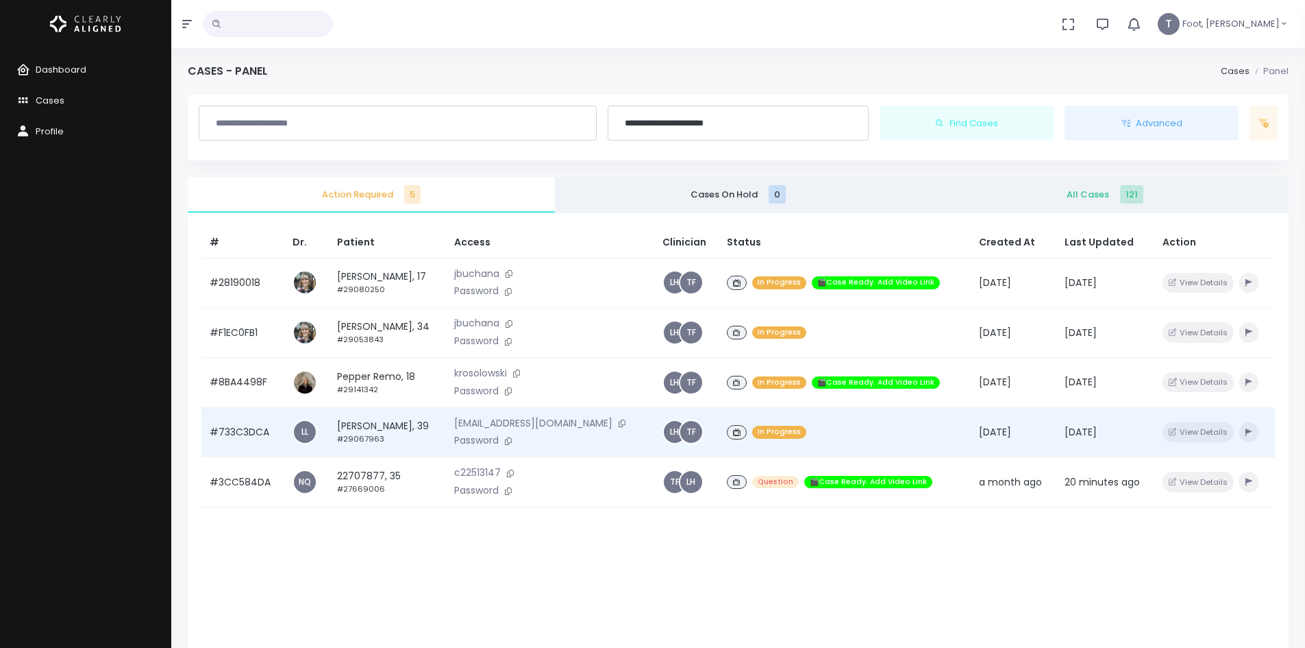
drag, startPoint x: 587, startPoint y: 423, endPoint x: 571, endPoint y: 423, distance: 15.8
click at [619, 423] on icon at bounding box center [622, 423] width 7 height 8
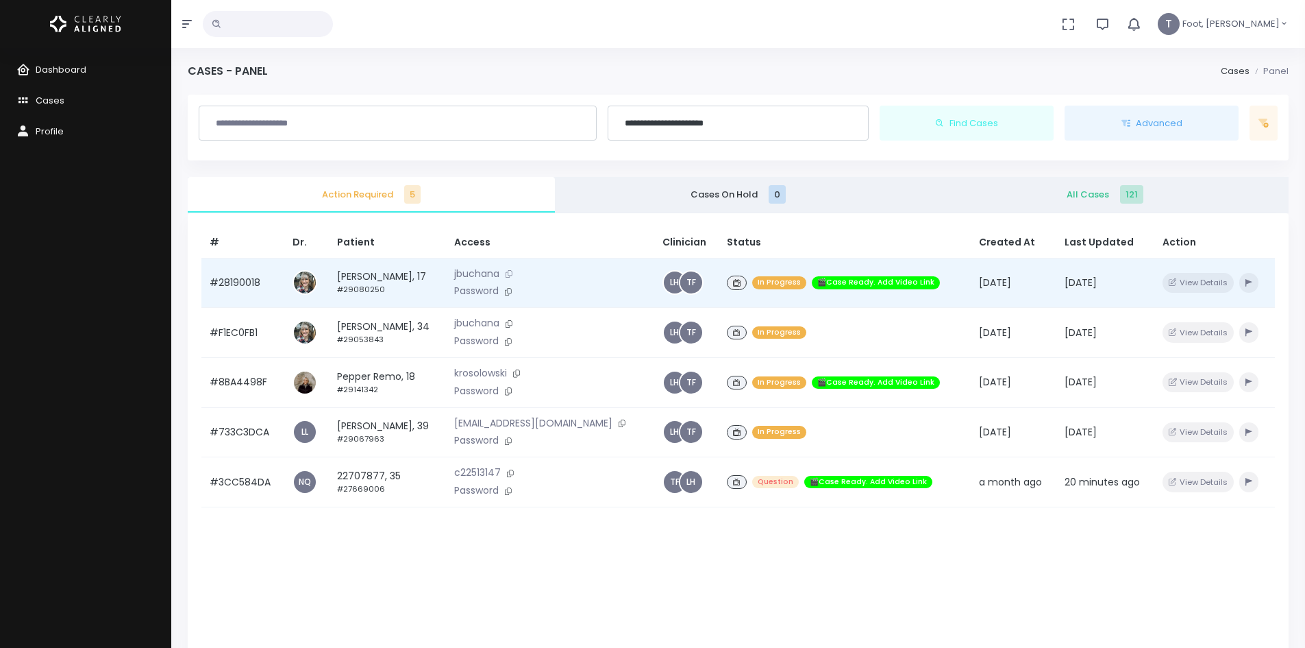
click at [513, 278] on icon at bounding box center [509, 274] width 7 height 8
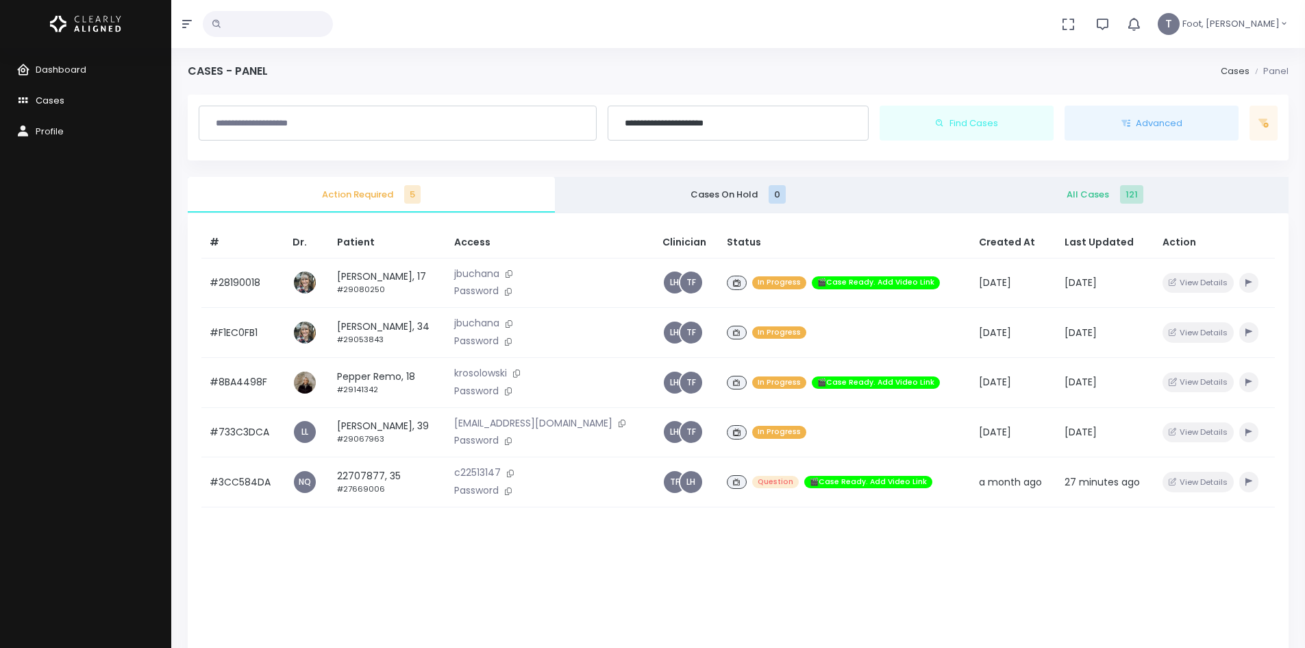
click at [57, 95] on span "Cases" at bounding box center [50, 100] width 29 height 13
